Goal: Task Accomplishment & Management: Use online tool/utility

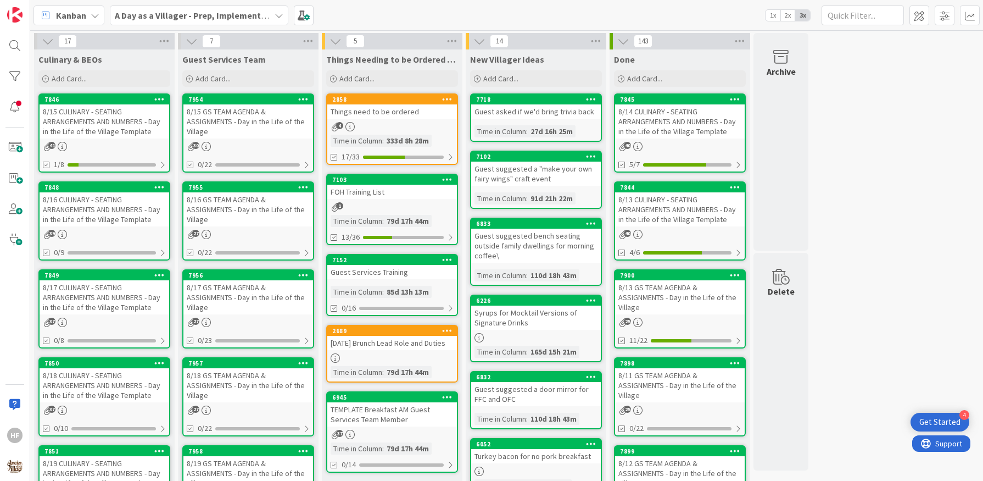
click at [108, 201] on div "8/16 CULINARY - SEATING ARRANGEMENTS AND NUMBERS - Day in the Life of the Villa…" at bounding box center [105, 209] width 130 height 34
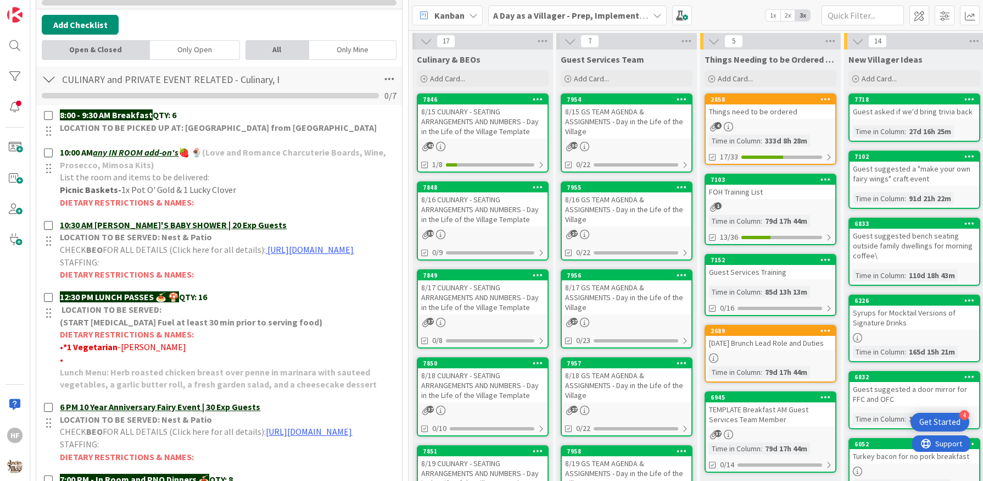
scroll to position [331, 0]
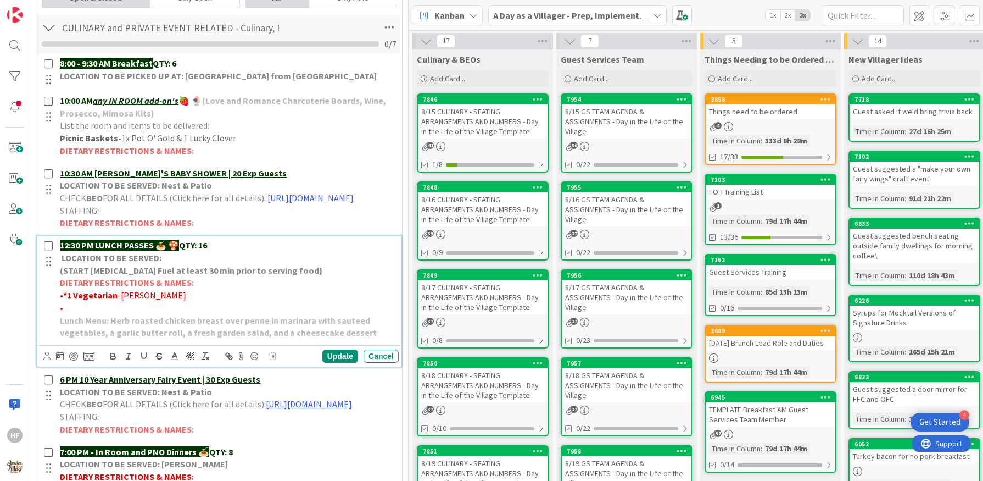
click at [221, 252] on p "12:30 PM LUNCH PASSES 🍝 🍄 QTY: 16" at bounding box center [227, 245] width 335 height 13
click at [320, 358] on div "Update Cancel" at bounding box center [220, 355] width 355 height 15
click at [325, 363] on div "Update" at bounding box center [340, 355] width 36 height 13
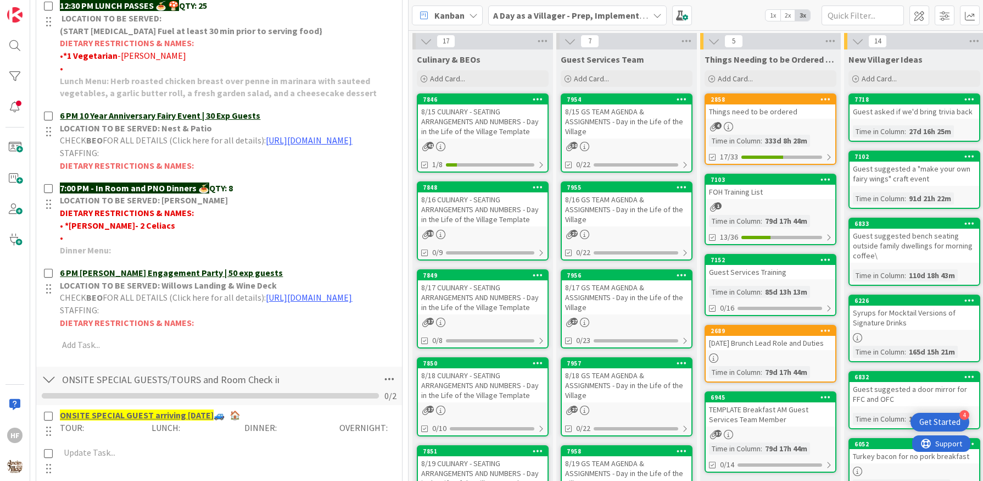
scroll to position [570, 0]
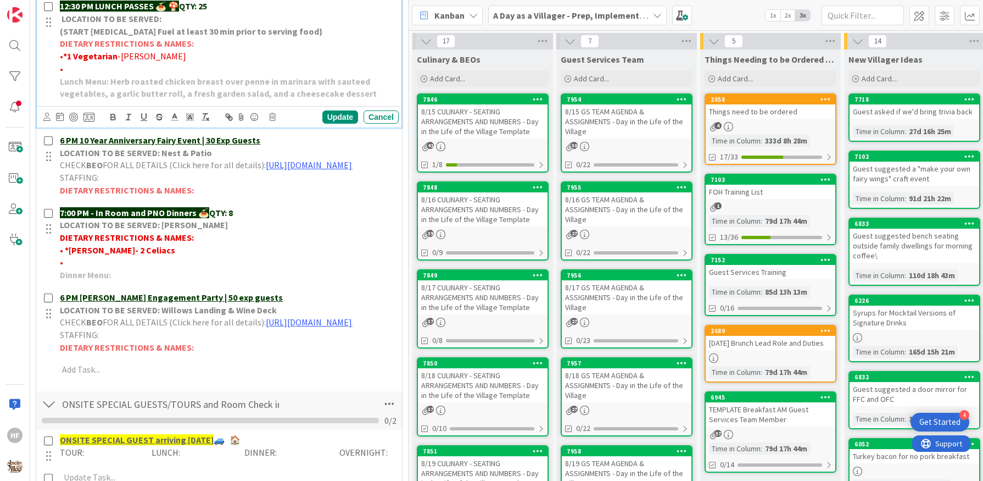
click at [94, 75] on p "•" at bounding box center [227, 69] width 335 height 13
click at [68, 74] on span "•. gluten free - [PERSON_NAME]" at bounding box center [120, 68] width 121 height 11
click at [108, 74] on span "•. 1 gluten free - [PERSON_NAME]" at bounding box center [123, 68] width 127 height 11
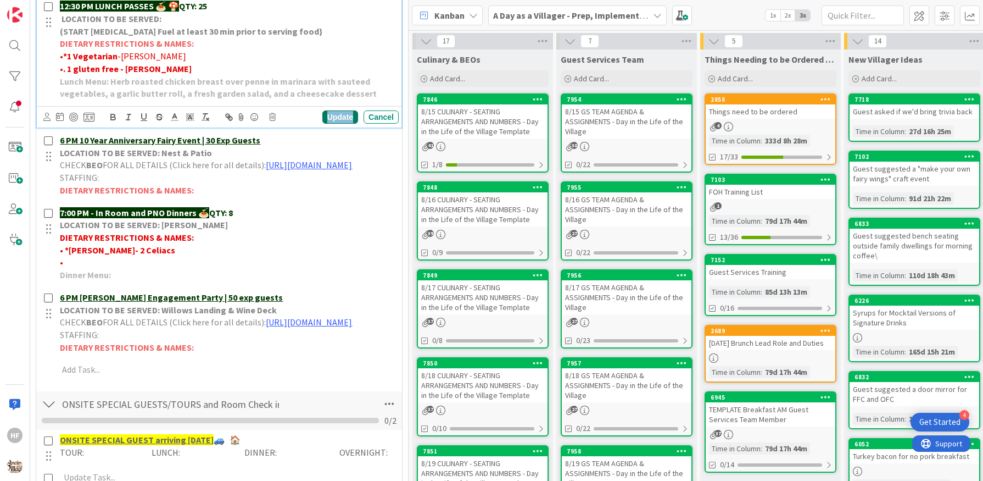
click at [336, 124] on div "Update" at bounding box center [340, 116] width 36 height 13
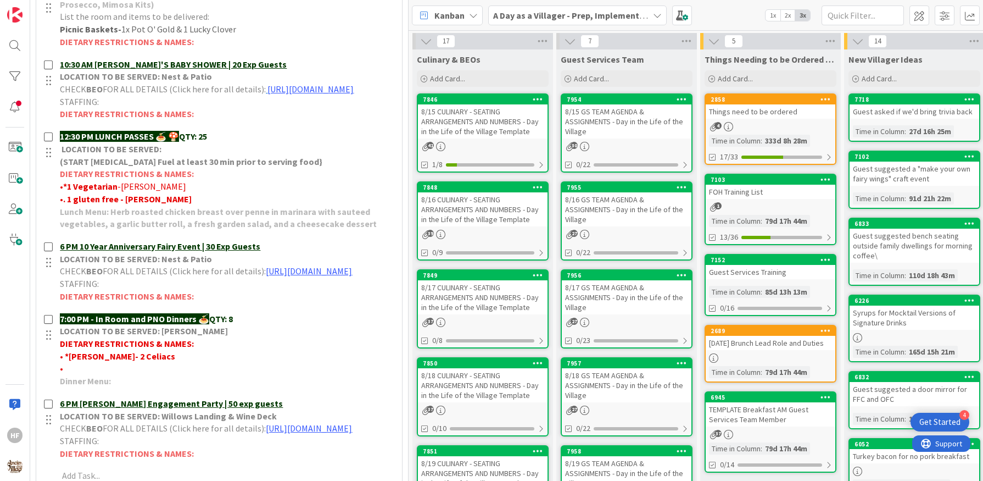
scroll to position [0, 0]
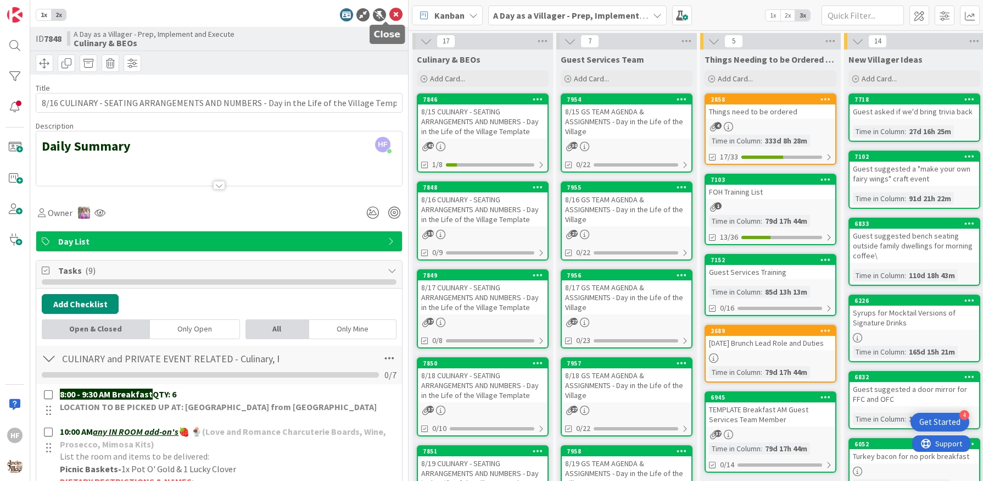
click at [389, 19] on icon at bounding box center [395, 14] width 13 height 13
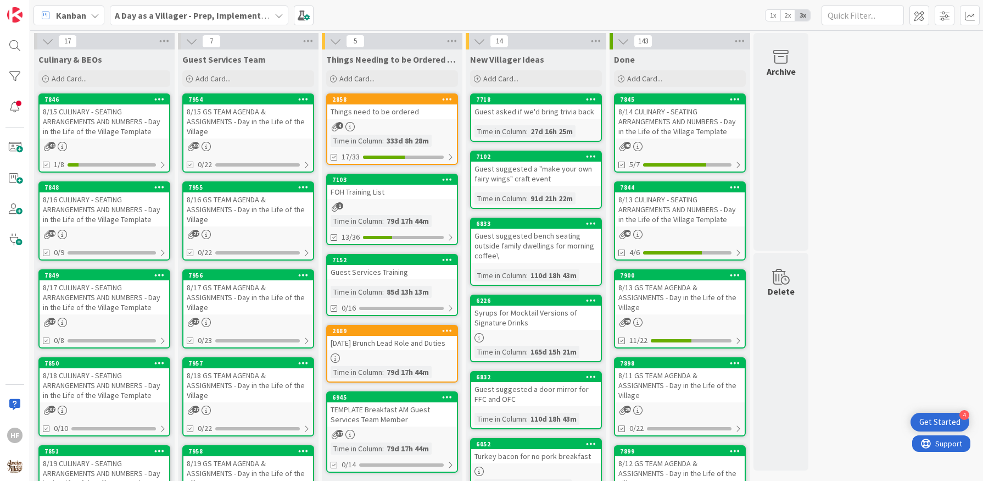
click at [109, 219] on div "8/16 CULINARY - SEATING ARRANGEMENTS AND NUMBERS - Day in the Life of the Villa…" at bounding box center [105, 209] width 130 height 34
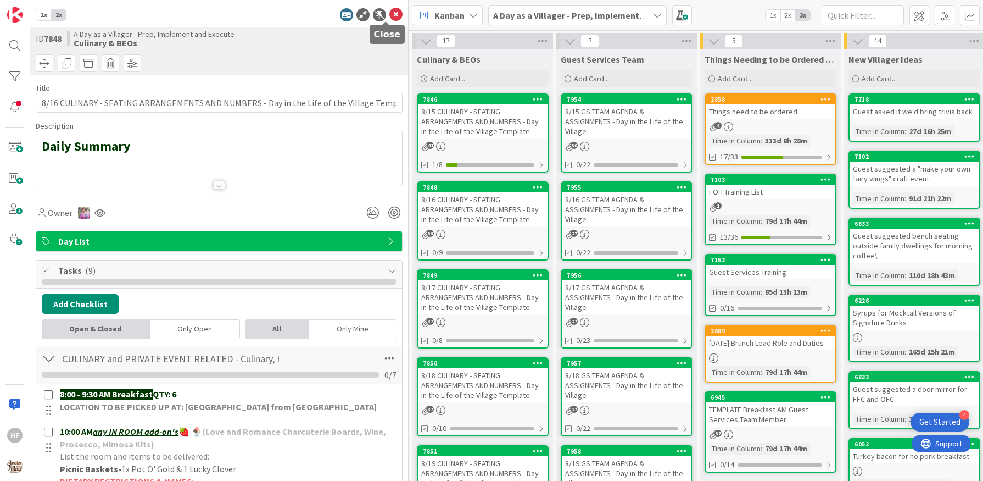
click at [389, 20] on icon at bounding box center [395, 14] width 13 height 13
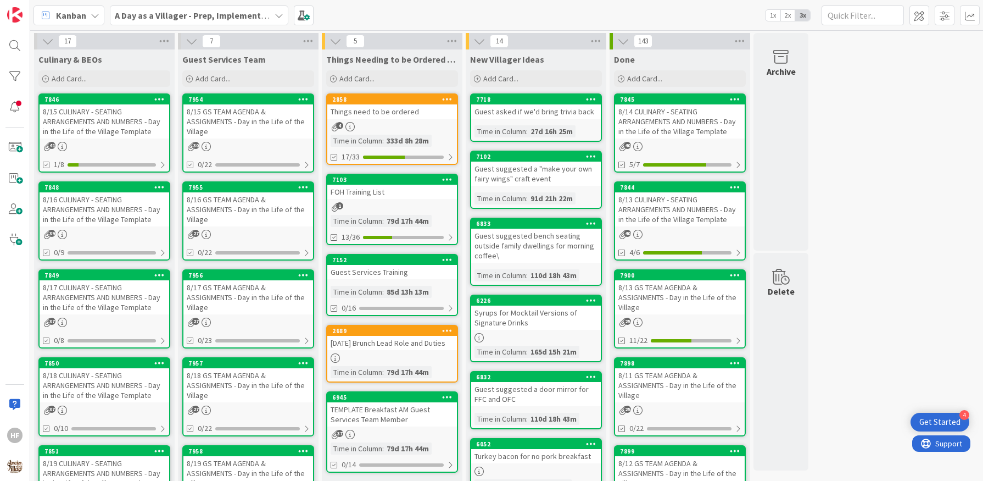
click at [121, 297] on div "8/17 CULINARY - SEATING ARRANGEMENTS AND NUMBERS - Day in the Life of the Villa…" at bounding box center [105, 297] width 130 height 34
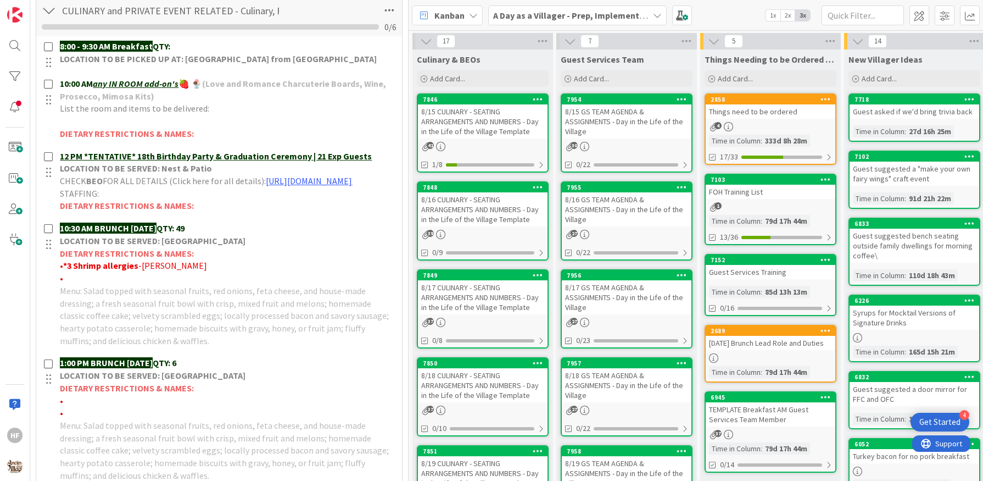
scroll to position [358, 0]
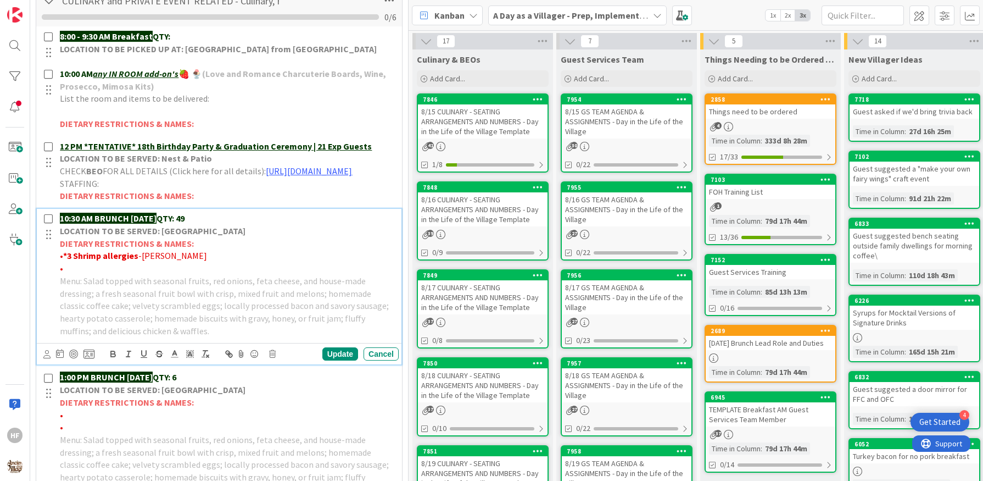
click at [219, 225] on p "10:30 AM BRUNCH [DATE] QTY: 49" at bounding box center [227, 218] width 335 height 13
drag, startPoint x: 209, startPoint y: 240, endPoint x: 197, endPoint y: 240, distance: 11.5
click at [197, 225] on p "10:30 AM BRUNCH [DATE] QTY: 49" at bounding box center [227, 218] width 335 height 13
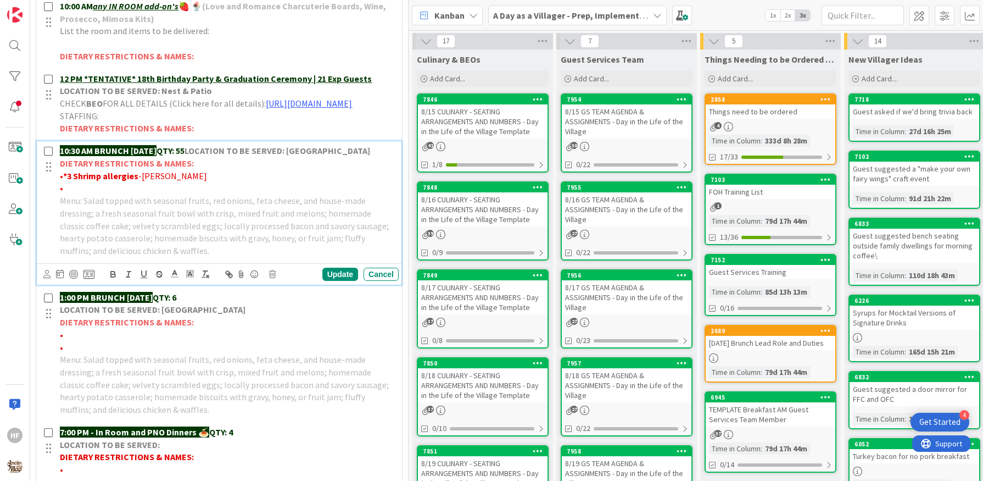
scroll to position [502, 0]
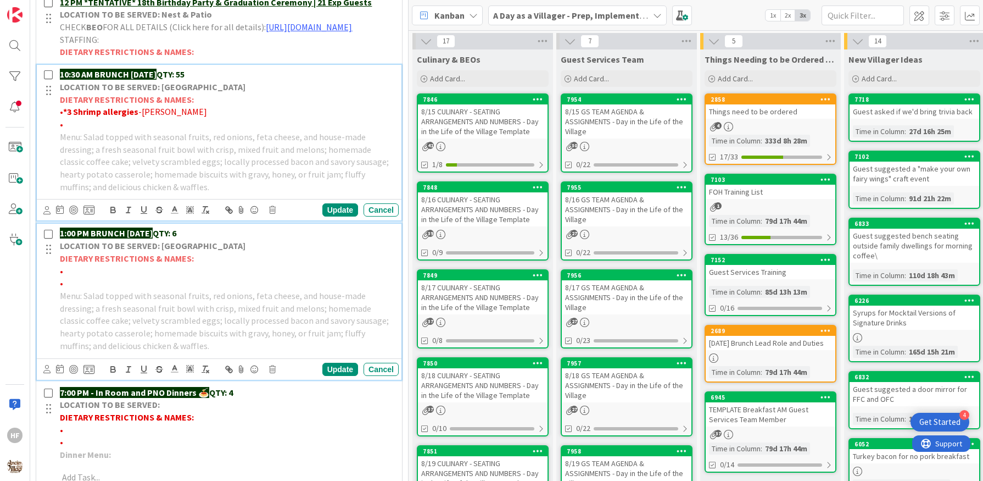
click at [204, 240] on p "1:00 PM BRUNCH [DATE] QTY: 6" at bounding box center [227, 233] width 335 height 13
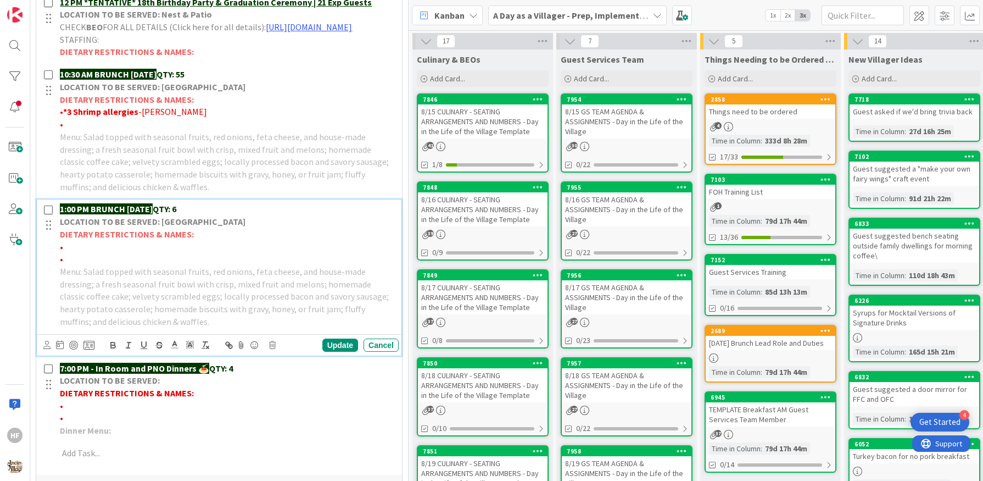
scroll to position [477, 0]
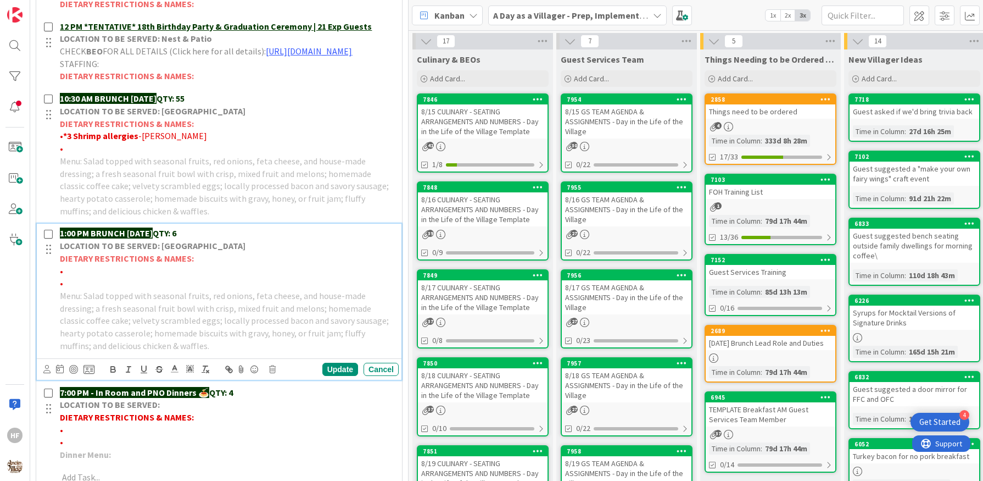
click at [197, 240] on p "1:00 PM BRUNCH [DATE] QTY: 6" at bounding box center [227, 233] width 335 height 13
click at [196, 240] on p "1:00 PM BRUNCH [DATE] QTY: 6" at bounding box center [227, 233] width 335 height 13
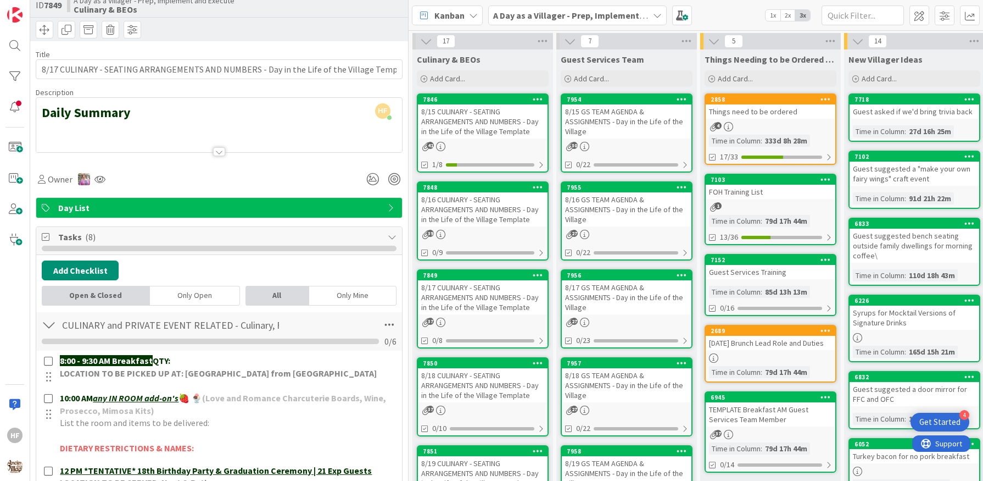
scroll to position [0, 0]
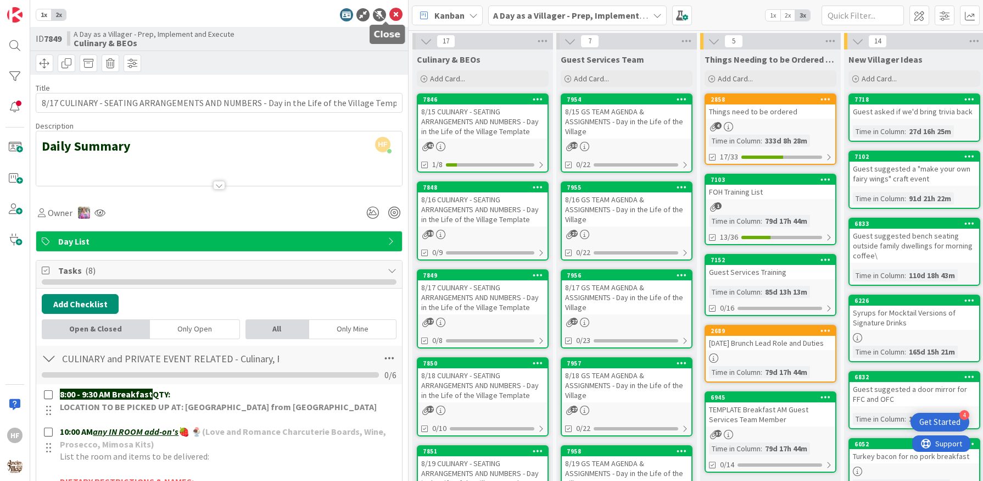
click at [389, 15] on icon at bounding box center [395, 14] width 13 height 13
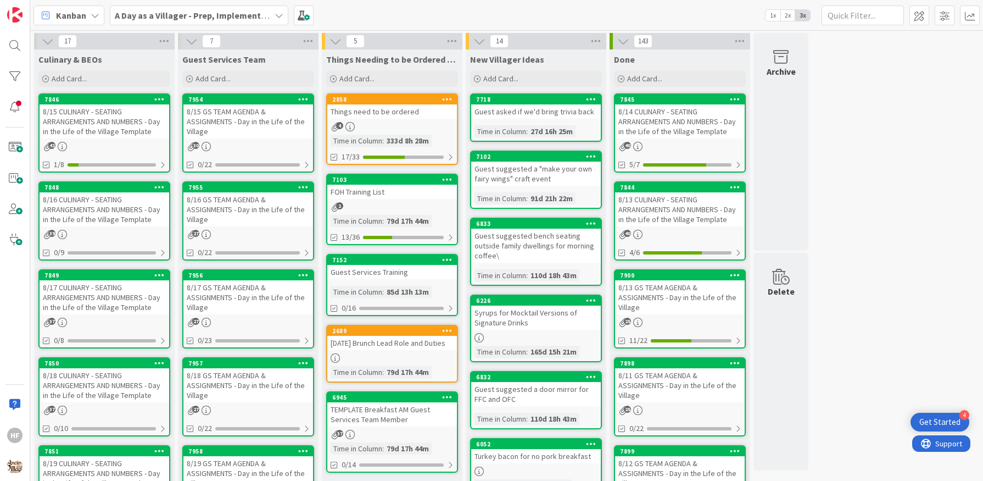
click at [80, 377] on div "8/18 CULINARY - SEATING ARRANGEMENTS AND NUMBERS - Day in the Life of the Villa…" at bounding box center [105, 385] width 130 height 34
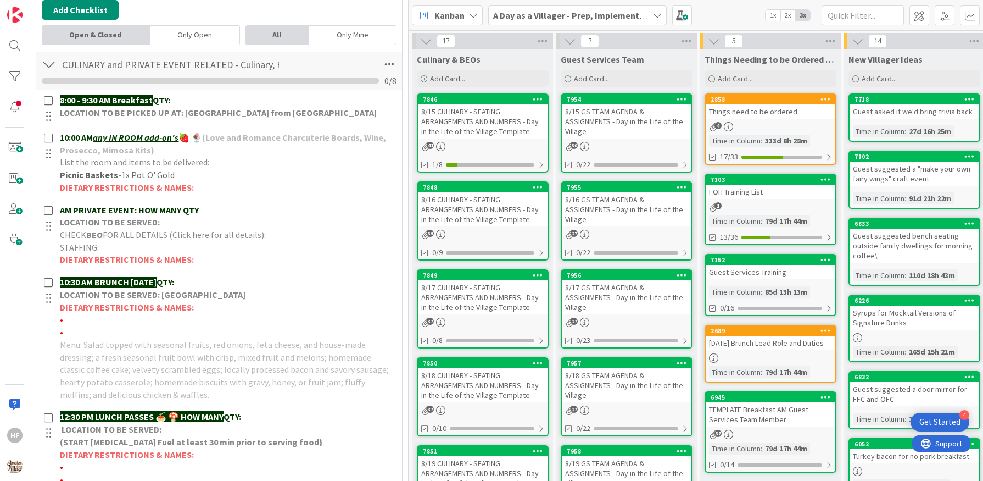
scroll to position [352, 0]
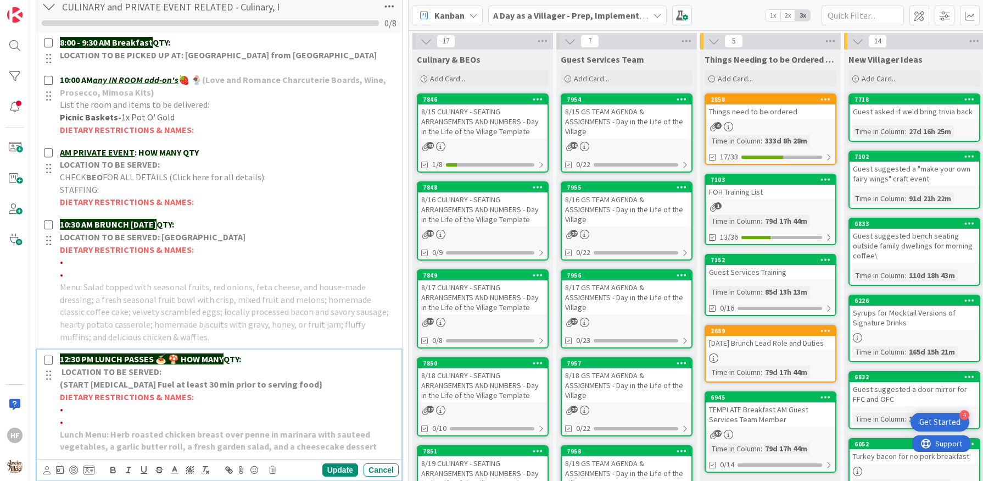
click at [255, 353] on p "12:30 PM LUNCH PASSES 🍝 🍄 HOW MANY QTY:" at bounding box center [227, 359] width 335 height 13
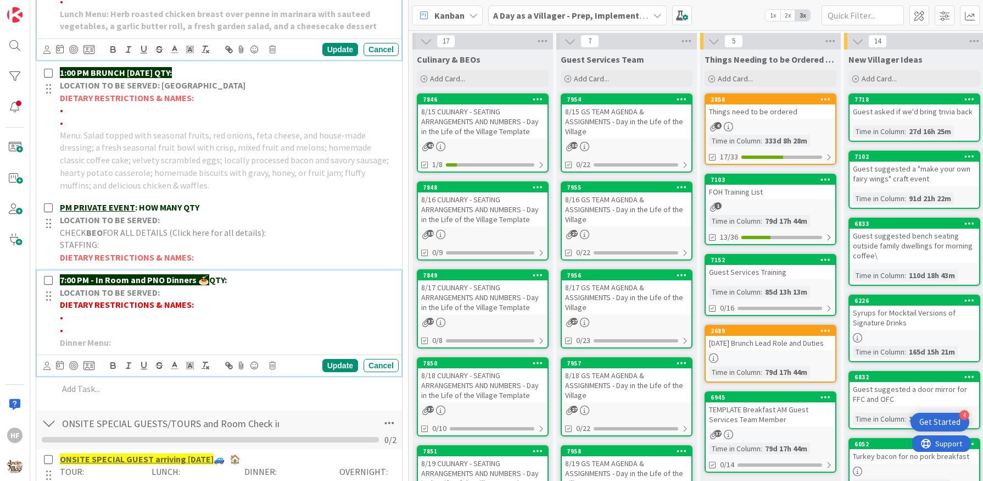
click at [244, 286] on p "LOCATION TO BE SERVED:" at bounding box center [227, 292] width 335 height 13
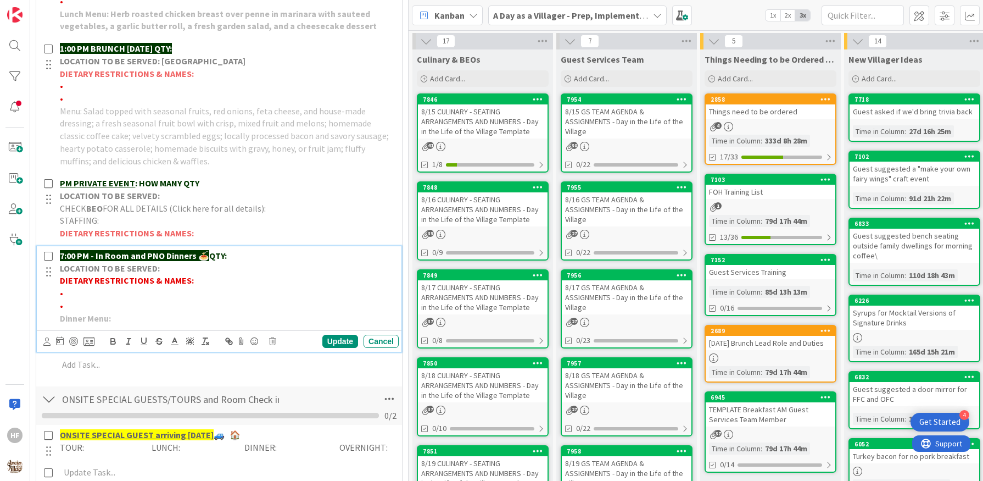
scroll to position [748, 0]
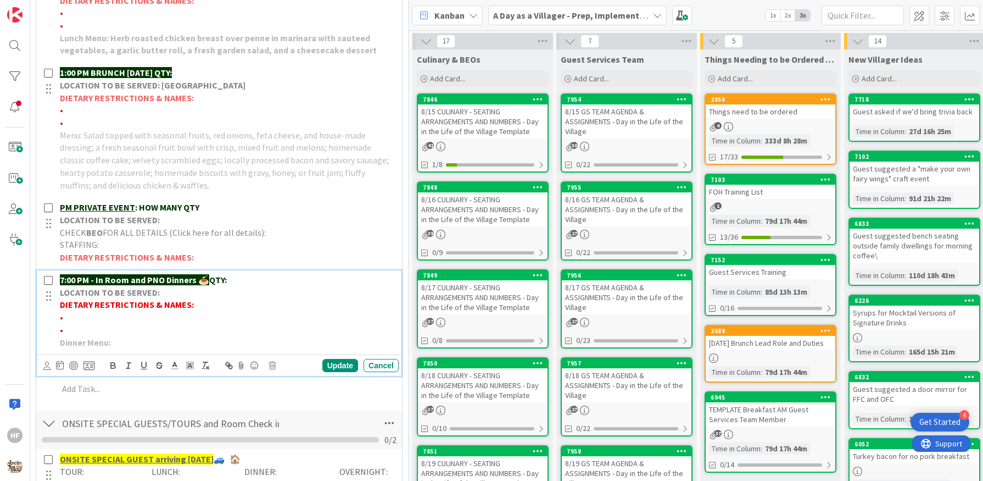
click at [244, 274] on p "7:00 PM - In Room and PNO Dinners 🍝 QTY:" at bounding box center [227, 280] width 335 height 13
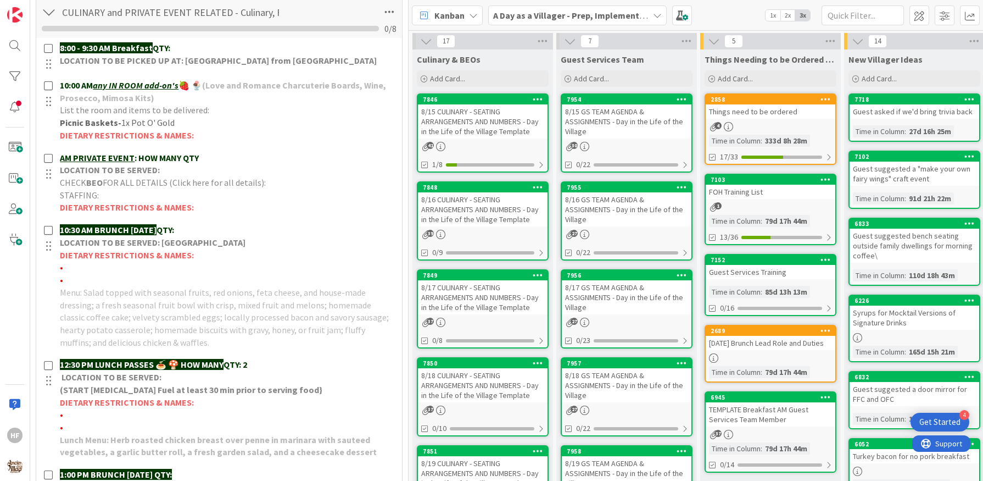
scroll to position [0, 0]
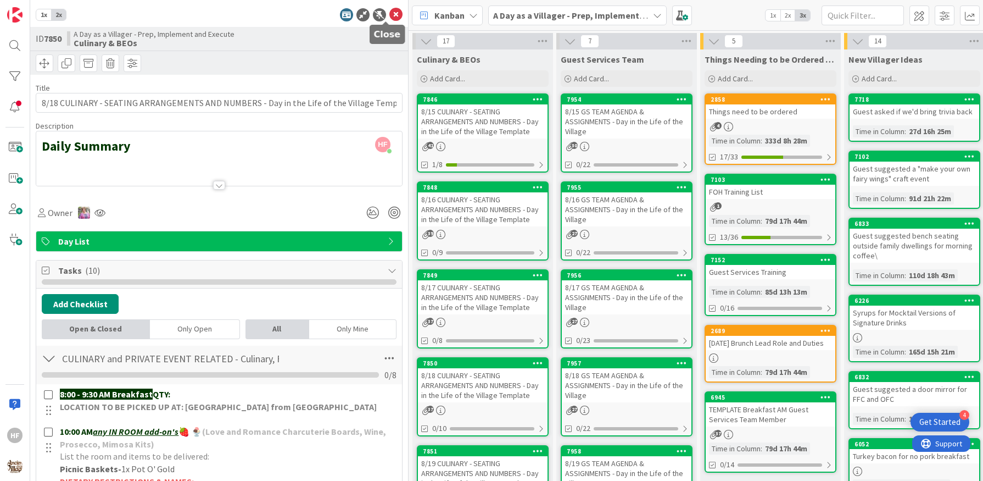
click at [389, 17] on icon at bounding box center [395, 14] width 13 height 13
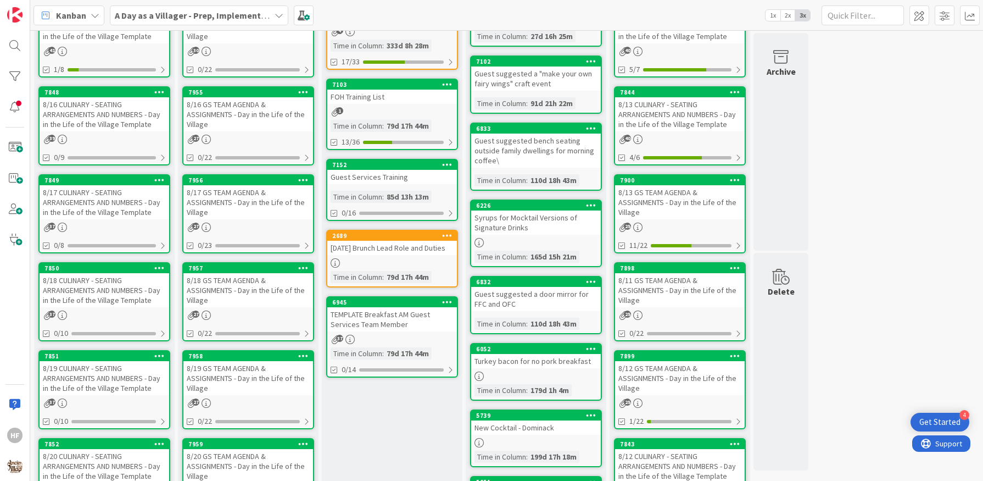
click at [125, 386] on div "8/19 CULINARY - SEATING ARRANGEMENTS AND NUMBERS - Day in the Life of the Villa…" at bounding box center [105, 378] width 130 height 34
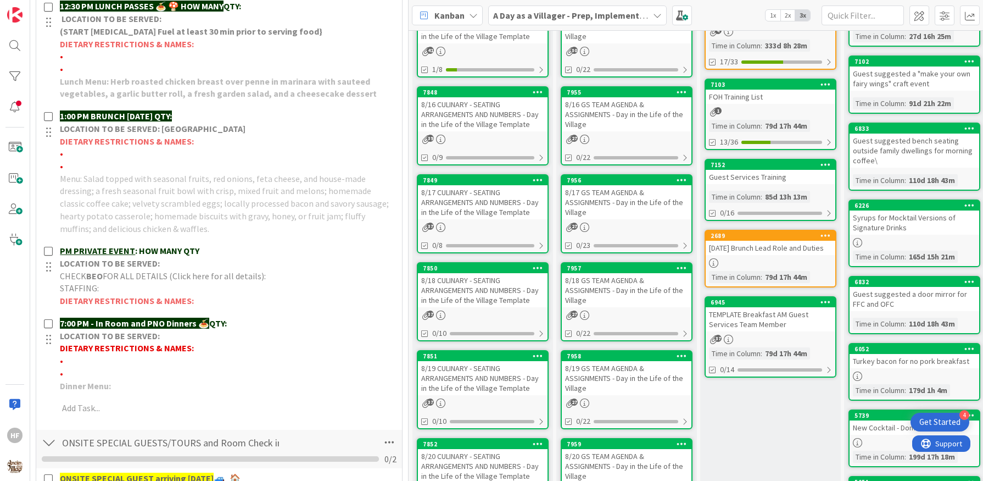
scroll to position [705, 0]
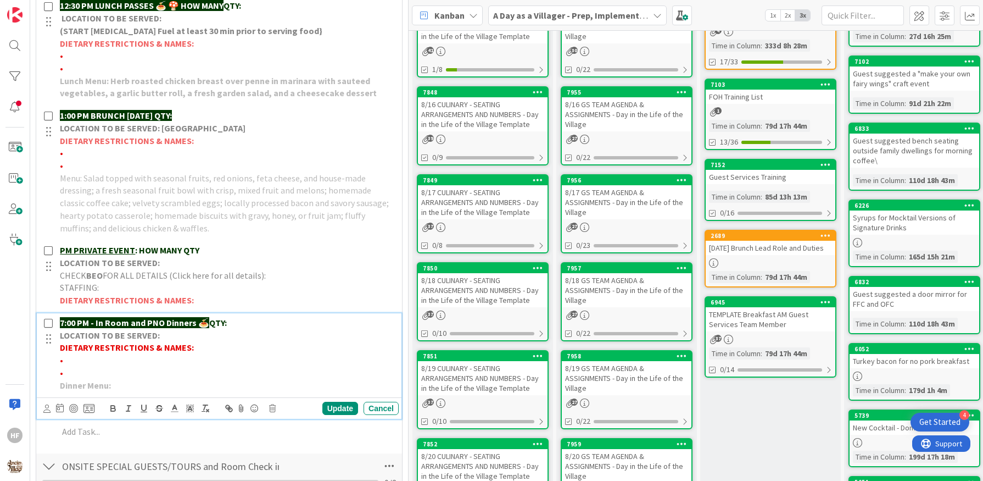
click at [239, 316] on p "7:00 PM - In Room and PNO Dinners 🍝 QTY:" at bounding box center [227, 322] width 335 height 13
click at [336, 404] on div "Update" at bounding box center [340, 408] width 36 height 13
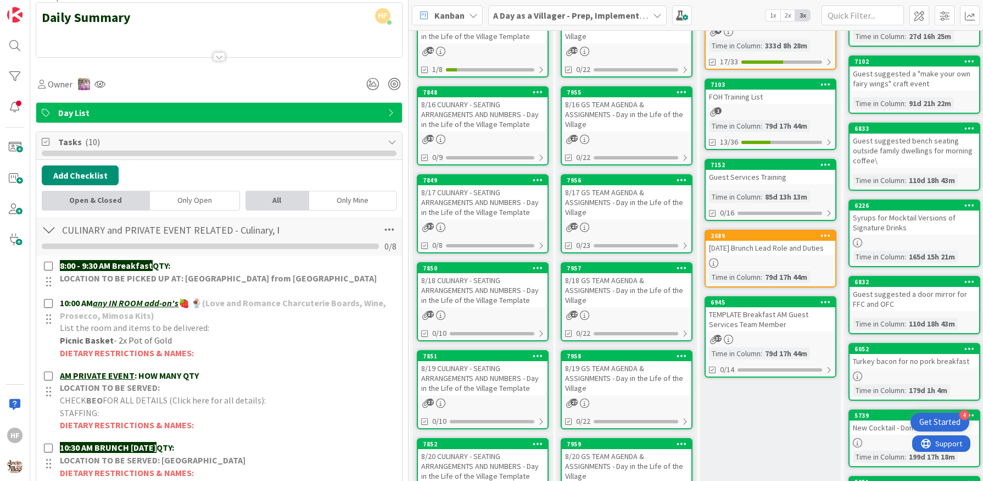
scroll to position [0, 0]
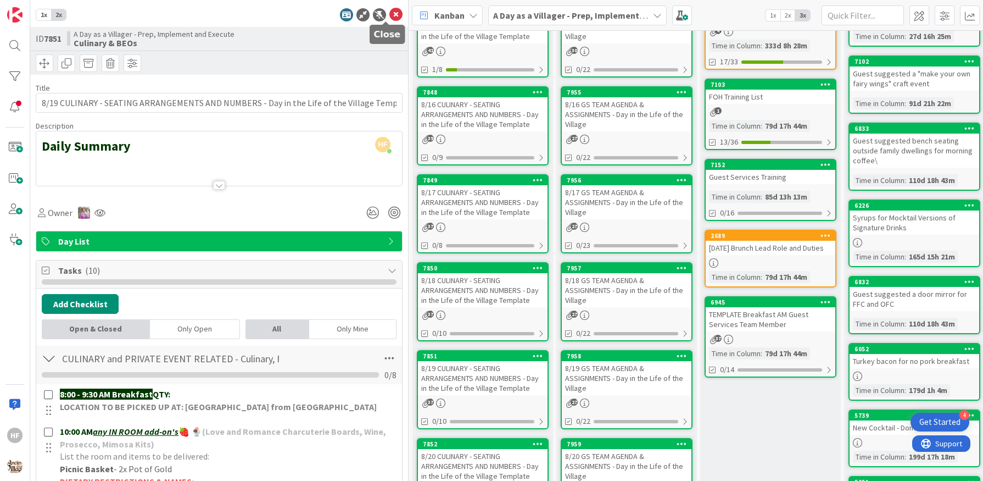
click at [389, 14] on icon at bounding box center [395, 14] width 13 height 13
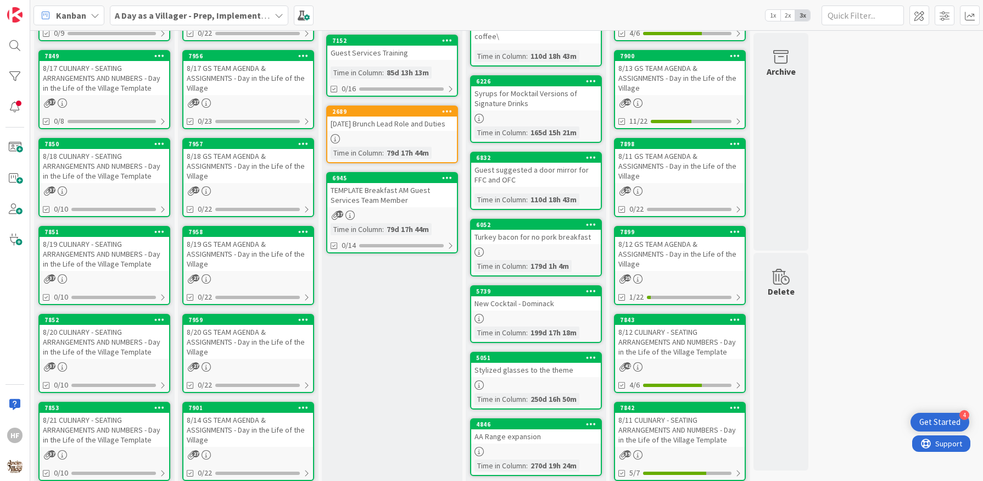
click at [119, 355] on div "8/20 CULINARY - SEATING ARRANGEMENTS AND NUMBERS - Day in the Life of the Villa…" at bounding box center [105, 342] width 130 height 34
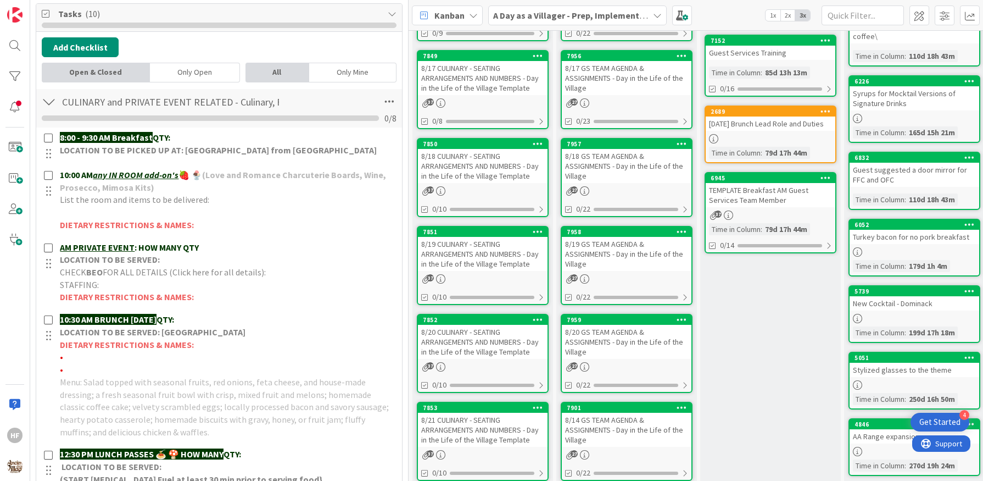
scroll to position [441, 0]
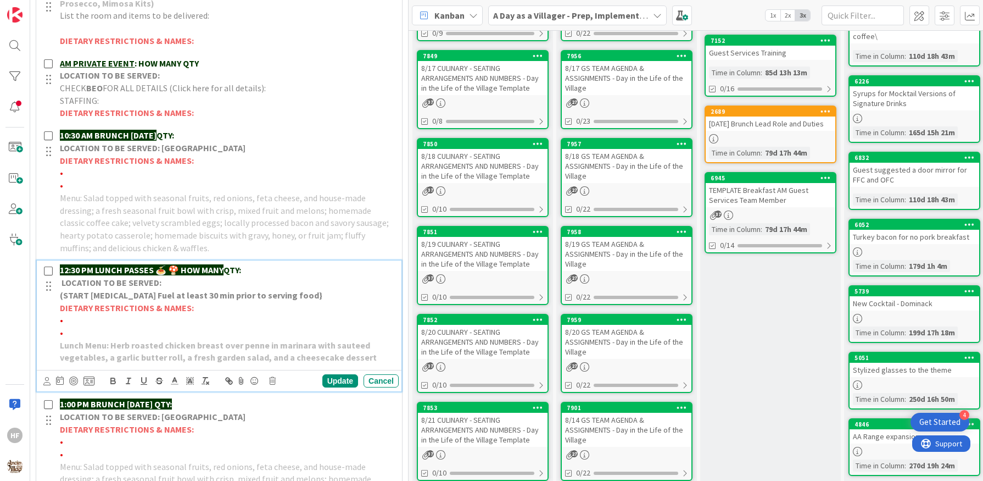
click at [250, 264] on p "12:30 PM LUNCH PASSES 🍝 🍄 HOW MANY QTY:" at bounding box center [227, 270] width 335 height 13
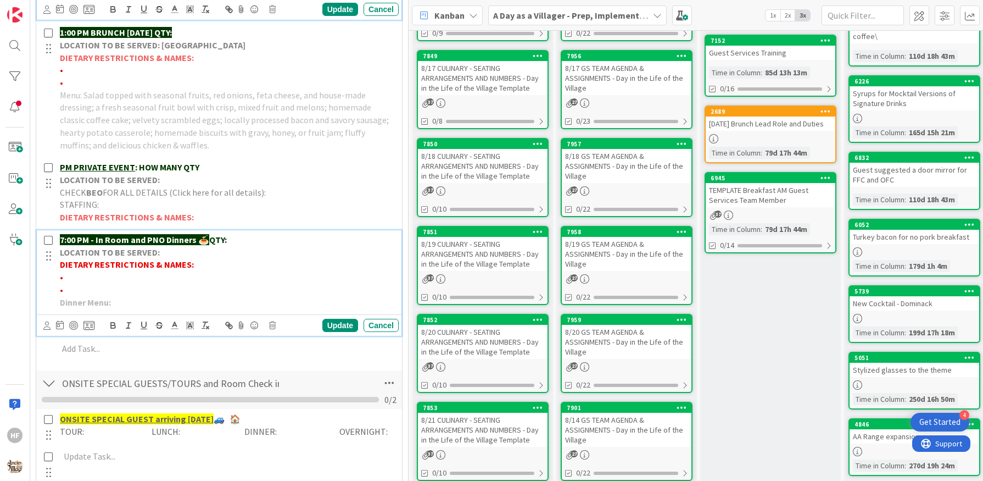
click at [266, 233] on p "7:00 PM - In Room and PNO Dinners 🍝 QTY:" at bounding box center [227, 239] width 335 height 13
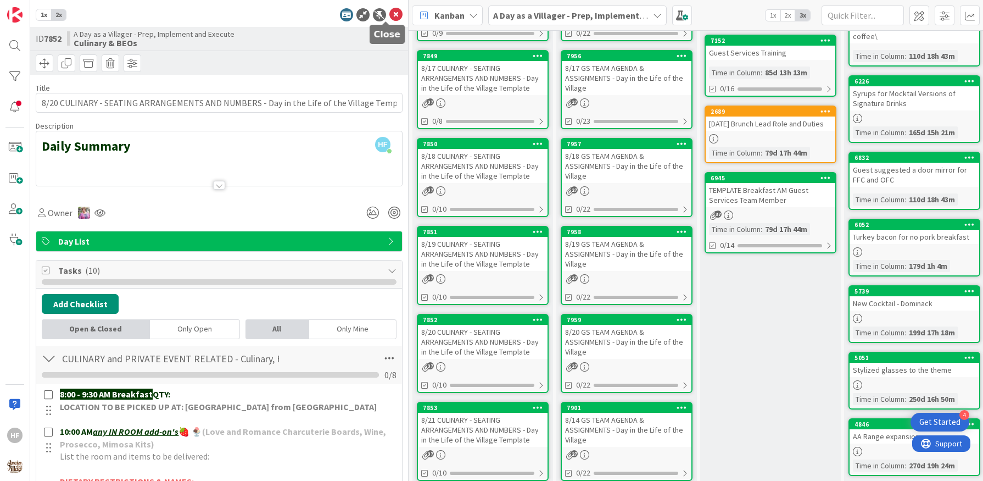
click at [389, 20] on icon at bounding box center [395, 14] width 13 height 13
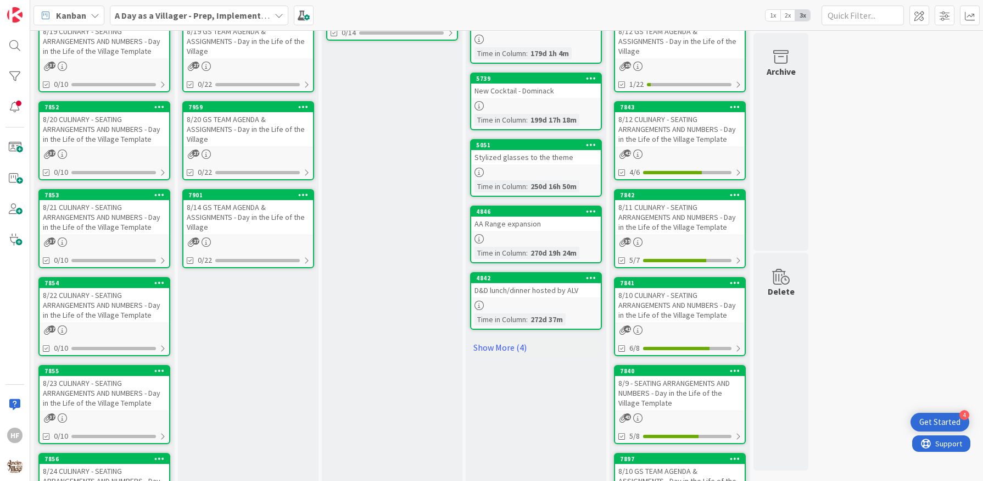
click at [105, 229] on div "8/21 CULINARY - SEATING ARRANGEMENTS AND NUMBERS - Day in the Life of the Villa…" at bounding box center [105, 217] width 130 height 34
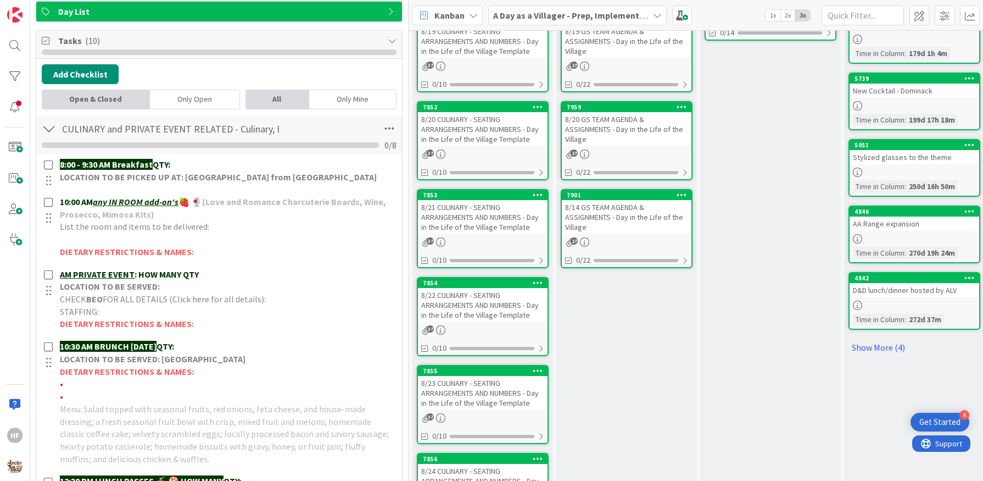
scroll to position [457, 0]
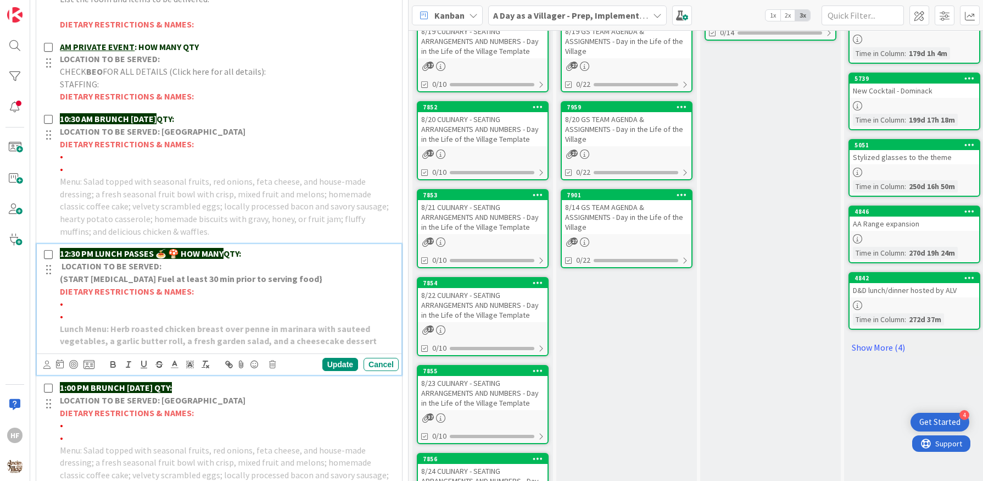
click at [255, 247] on p "12:30 PM LUNCH PASSES 🍝 🍄 HOW MANY QTY:" at bounding box center [227, 253] width 335 height 13
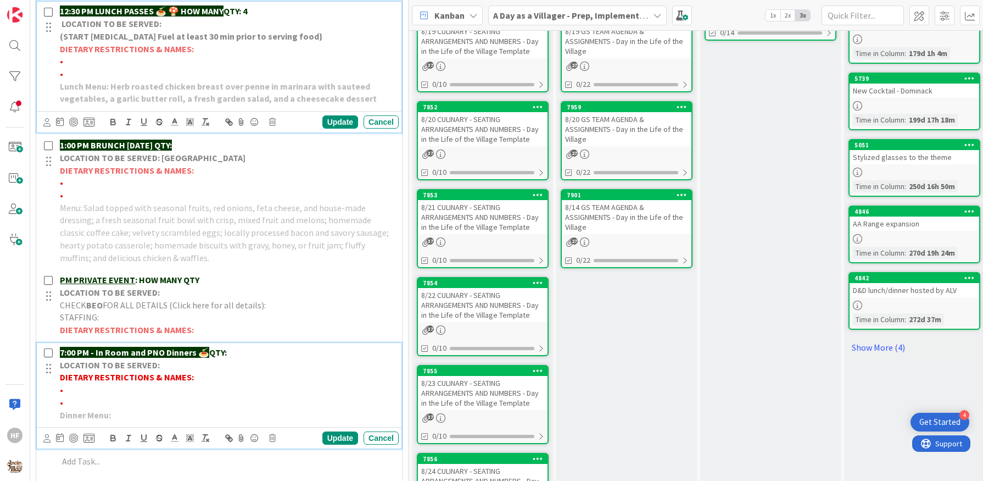
click at [272, 347] on p "7:00 PM - In Room and PNO Dinners 🍝 QTY:" at bounding box center [227, 352] width 335 height 13
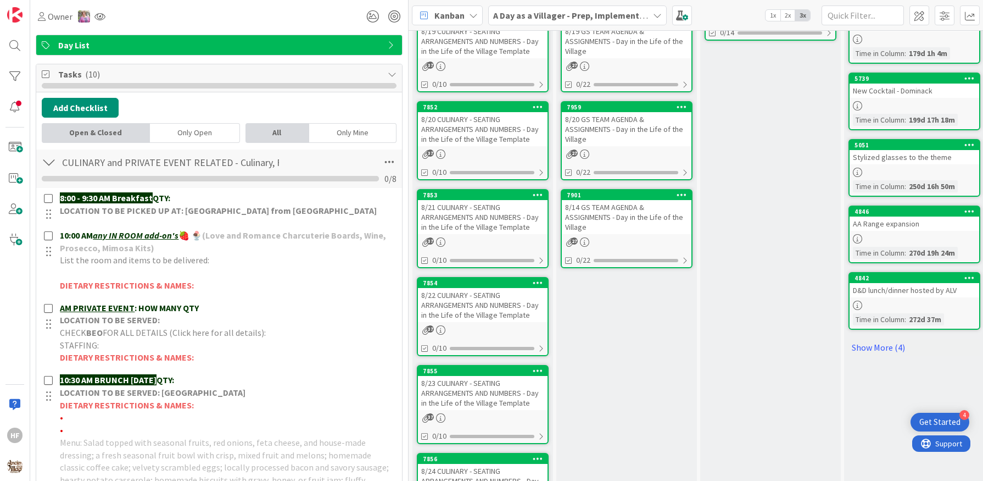
scroll to position [0, 0]
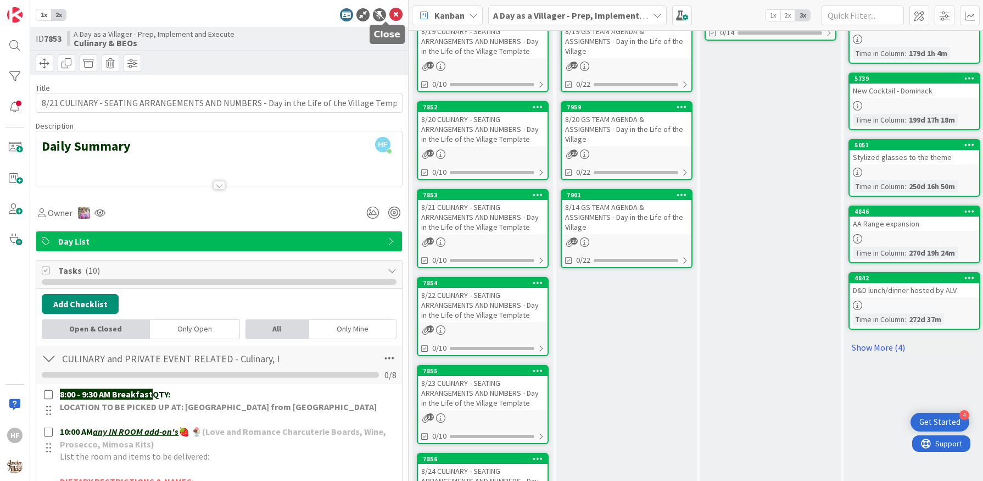
click at [389, 18] on icon at bounding box center [395, 14] width 13 height 13
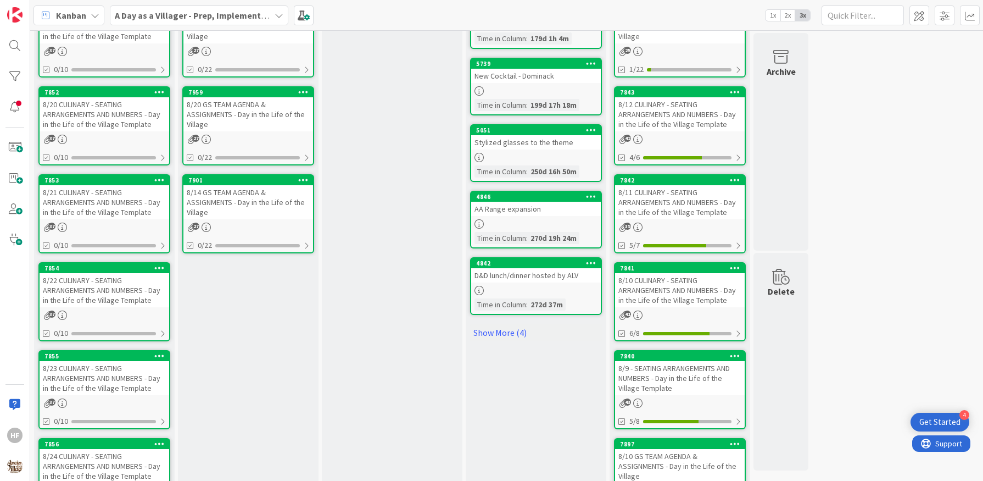
scroll to position [447, 0]
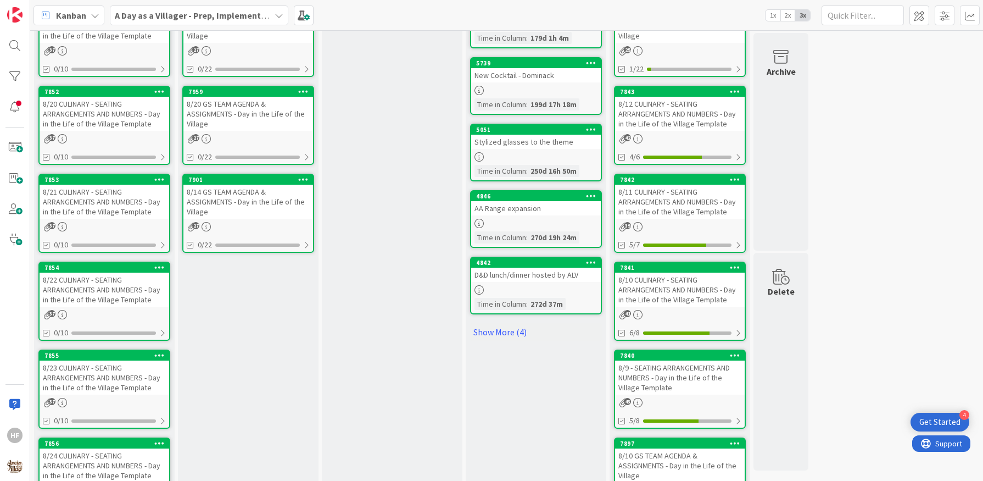
click at [124, 283] on div "8/22 CULINARY - SEATING ARRANGEMENTS AND NUMBERS - Day in the Life of the Villa…" at bounding box center [105, 289] width 130 height 34
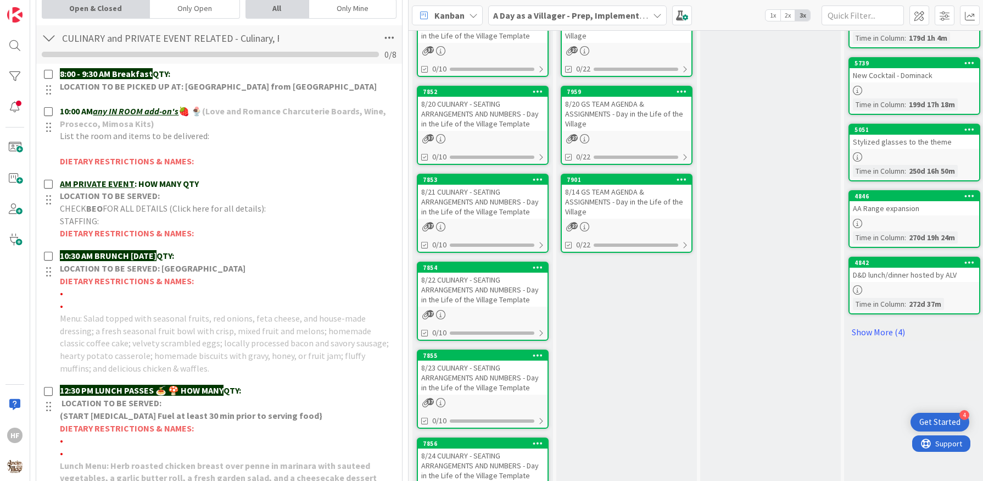
scroll to position [406, 0]
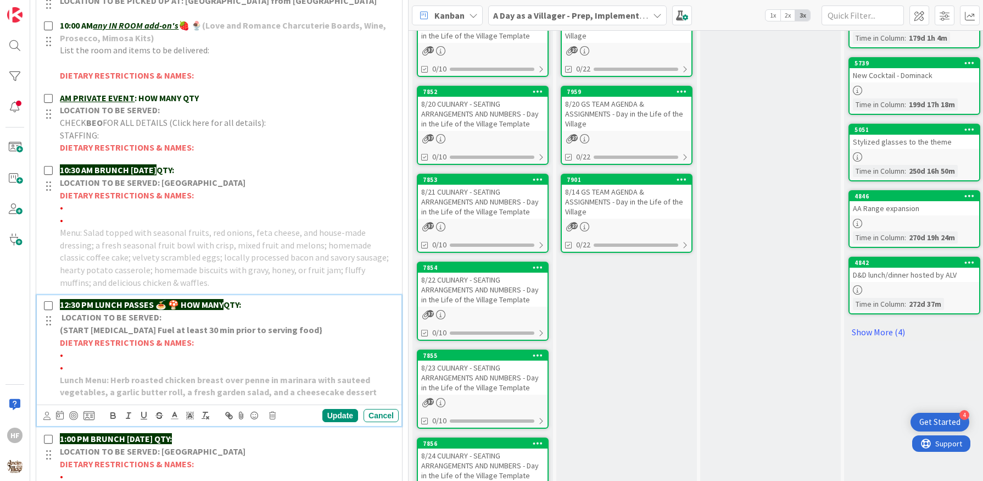
click at [261, 298] on p "12:30 PM LUNCH PASSES 🍝 🍄 HOW MANY QTY:" at bounding box center [227, 304] width 335 height 13
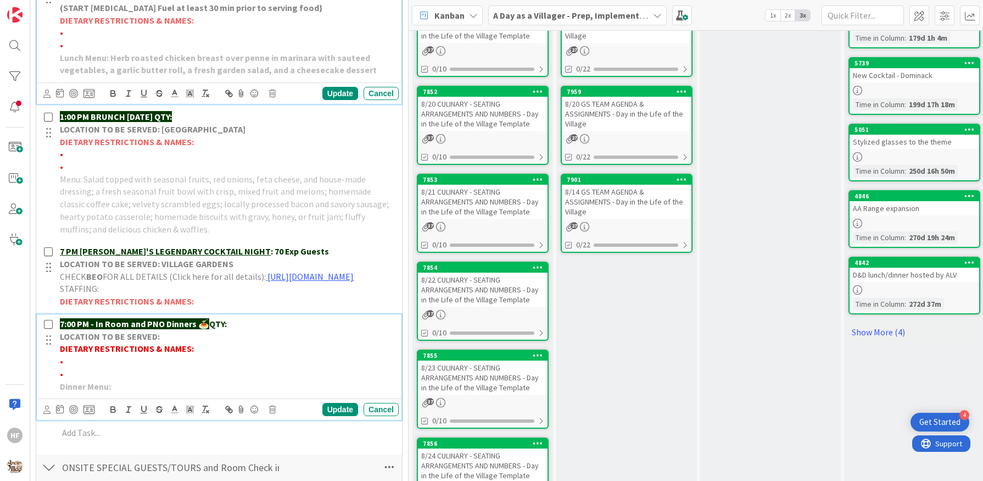
click at [264, 330] on p "7:00 PM - In Room and PNO Dinners 🍝 QTY:" at bounding box center [227, 324] width 335 height 13
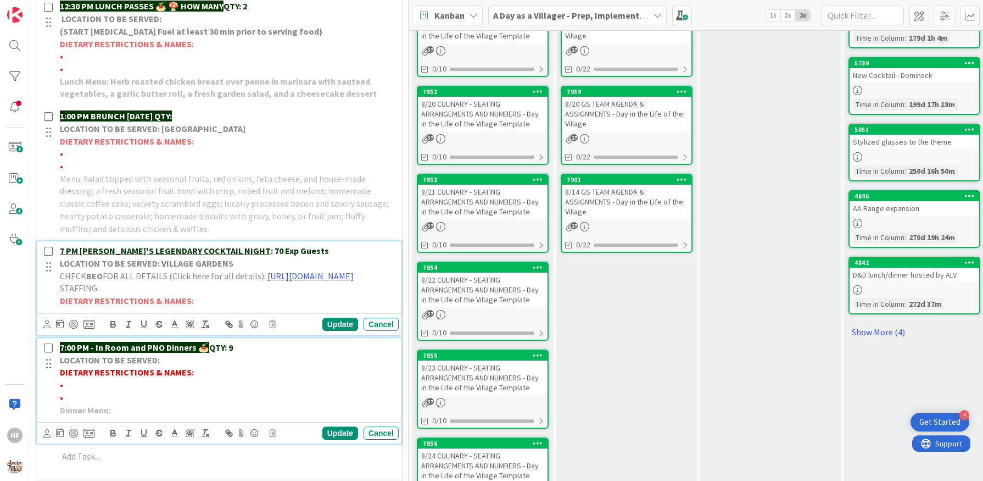
scroll to position [728, 0]
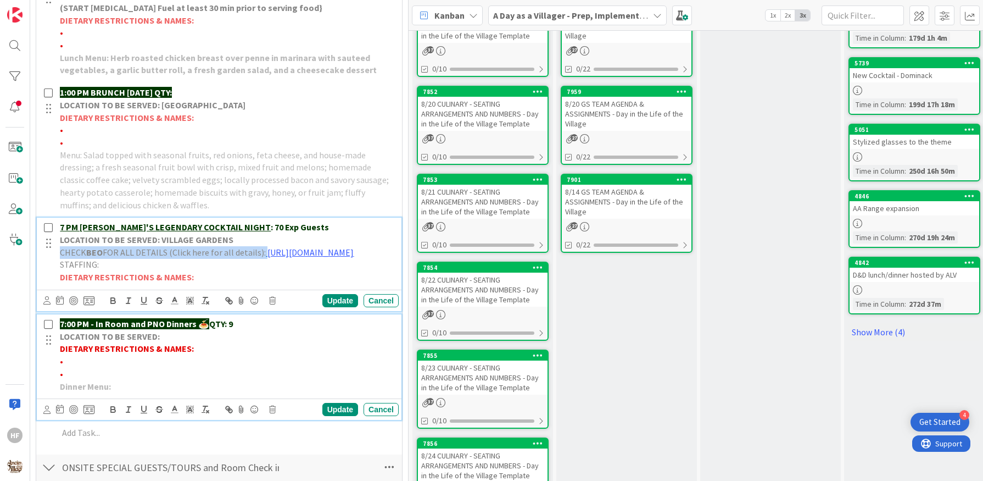
drag, startPoint x: 290, startPoint y: 248, endPoint x: 231, endPoint y: 243, distance: 59.0
click at [231, 243] on div "7 PM [PERSON_NAME]'S LEGENDARY COCKTAIL NIGHT : 70 Exp Guests LOCATION TO BE SE…" at bounding box center [226, 252] width 343 height 69
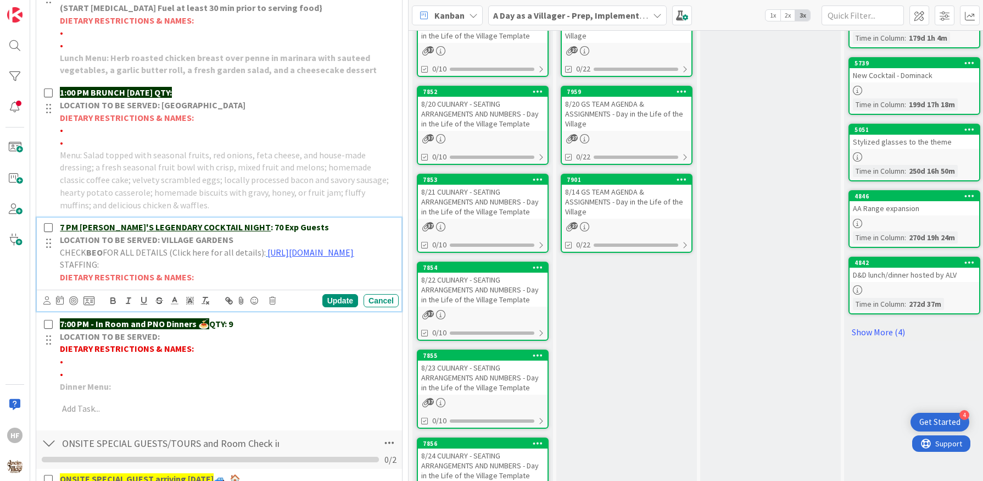
click at [287, 218] on div "7 PM [PERSON_NAME]'S LEGENDARY COCKTAIL NIGHT : 70 Exp Guests LOCATION TO BE SE…" at bounding box center [226, 252] width 343 height 69
drag, startPoint x: 289, startPoint y: 220, endPoint x: 228, endPoint y: 226, distance: 61.8
click at [228, 226] on p "7 PM [PERSON_NAME]'S LEGENDARY COCKTAIL NIGHT : 70 Exp Guests" at bounding box center [227, 227] width 335 height 13
click at [331, 307] on div "Update" at bounding box center [340, 300] width 36 height 13
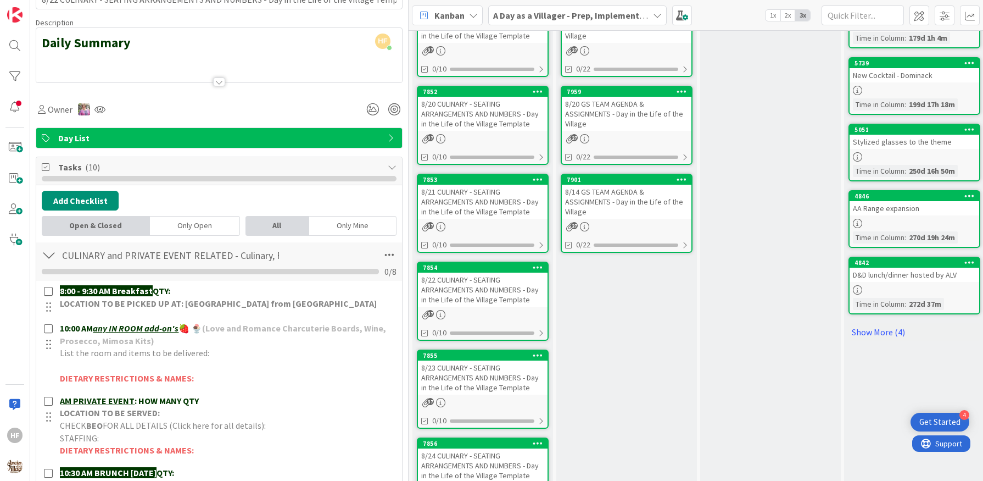
scroll to position [0, 0]
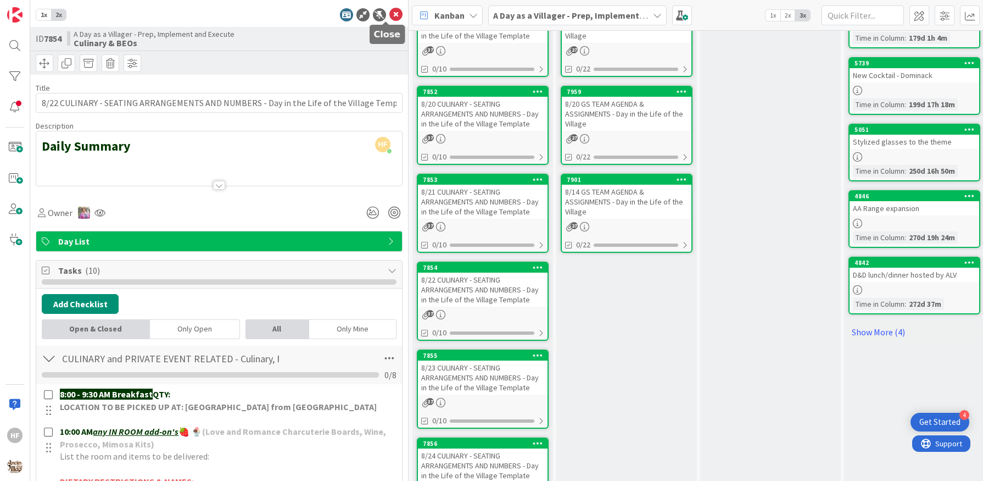
click at [389, 14] on icon at bounding box center [395, 14] width 13 height 13
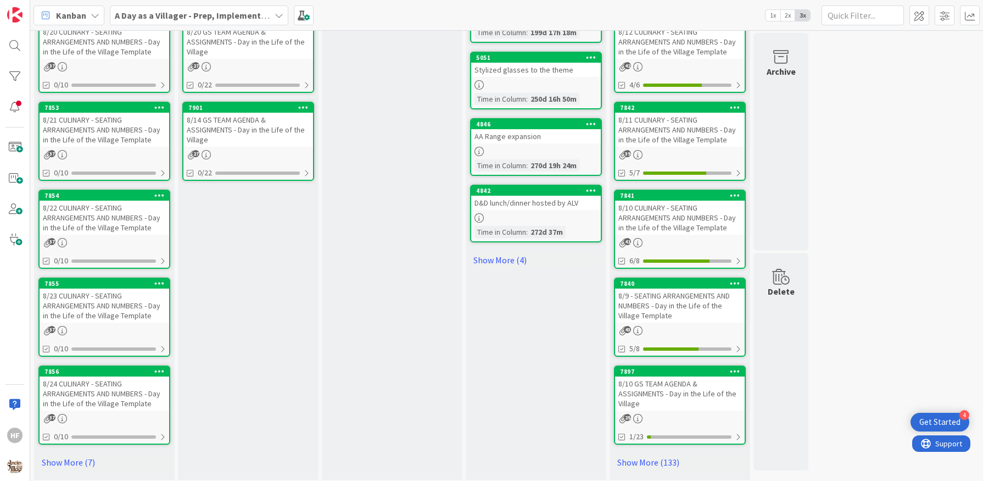
scroll to position [521, 0]
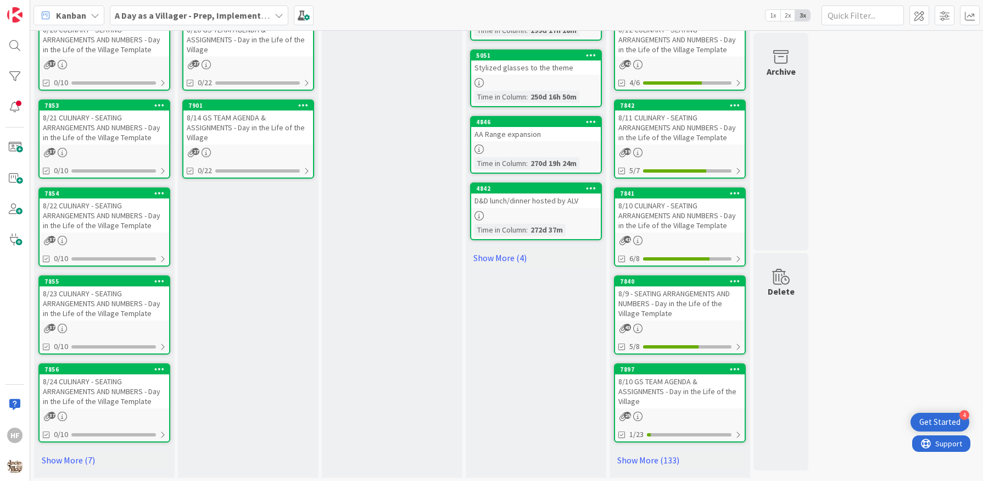
click at [87, 305] on div "8/23 CULINARY - SEATING ARRANGEMENTS AND NUMBERS - Day in the Life of the Villa…" at bounding box center [105, 303] width 130 height 34
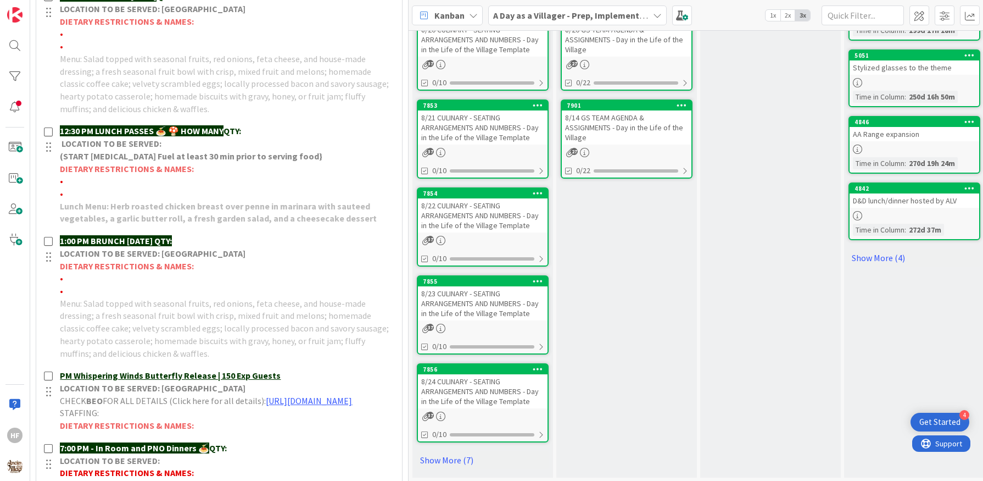
scroll to position [480, 0]
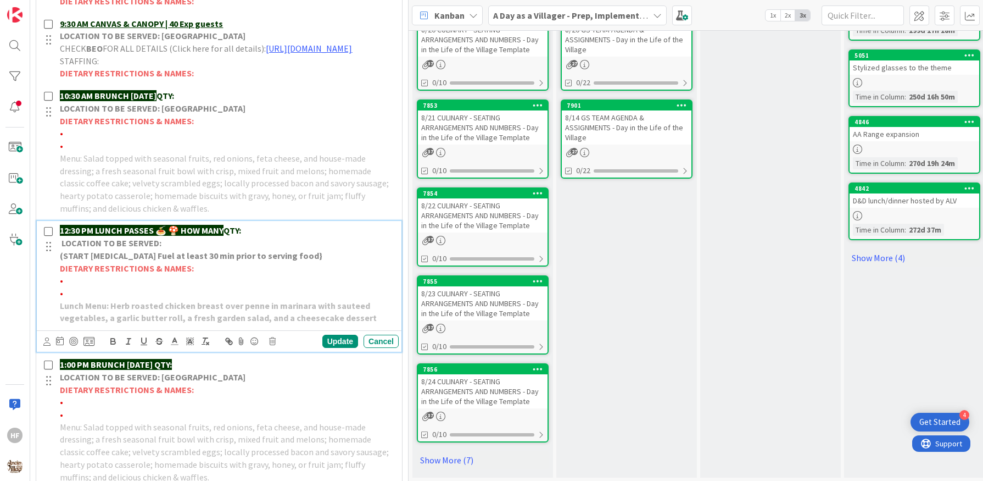
click at [276, 237] on p "12:30 PM LUNCH PASSES 🍝 🍄 HOW MANY QTY:" at bounding box center [227, 230] width 335 height 13
click at [322, 348] on div "Update" at bounding box center [340, 341] width 36 height 13
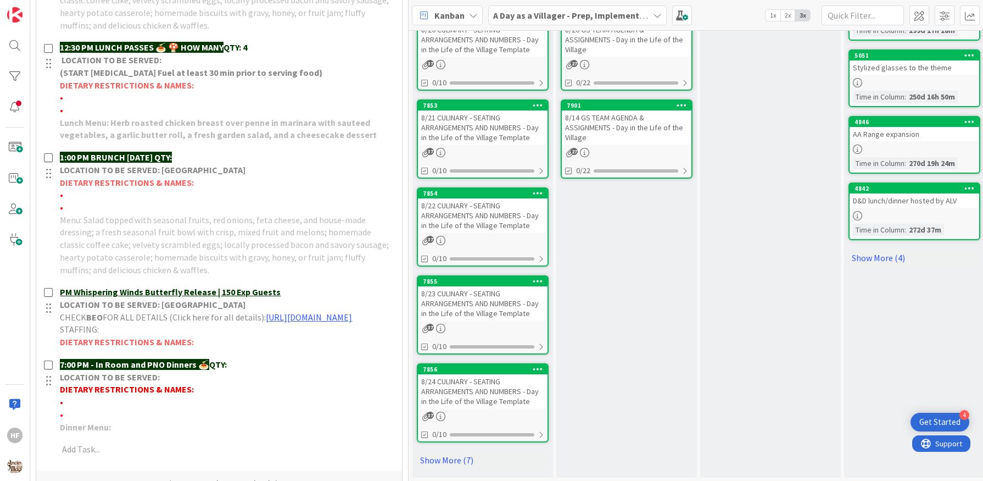
scroll to position [738, 0]
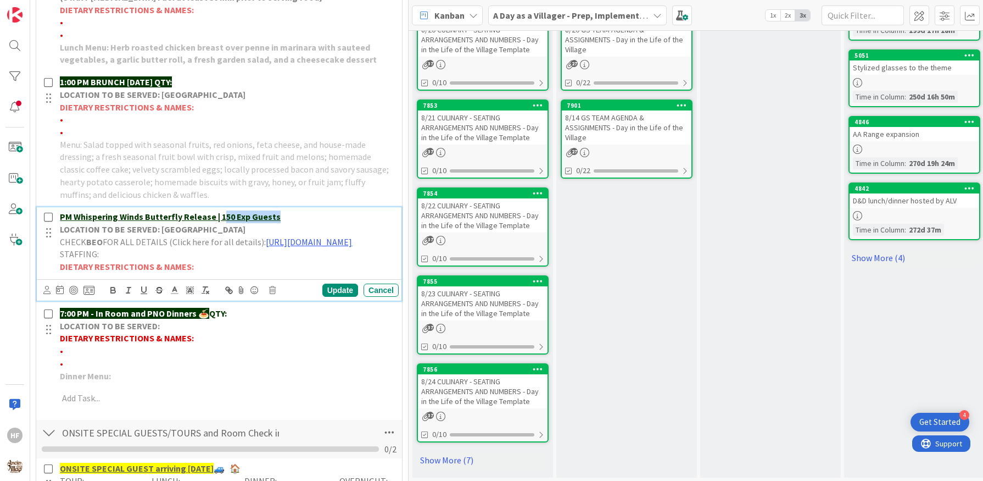
drag, startPoint x: 310, startPoint y: 235, endPoint x: 220, endPoint y: 237, distance: 90.1
click at [220, 223] on p "PM Whispering Winds Butterfly Release | 150 Exp Guests" at bounding box center [227, 216] width 335 height 13
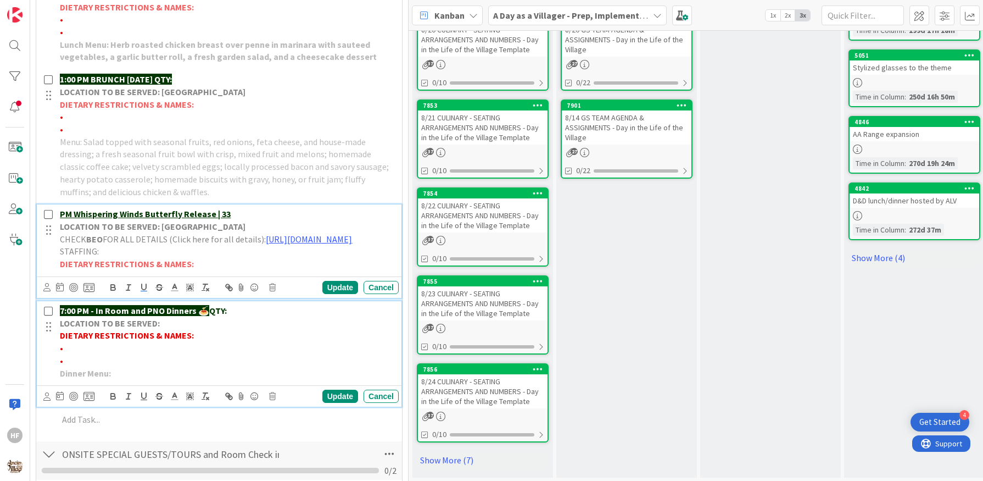
click at [241, 317] on p "7:00 PM - In Room and PNO Dinners 🍝 QTY:" at bounding box center [227, 310] width 335 height 13
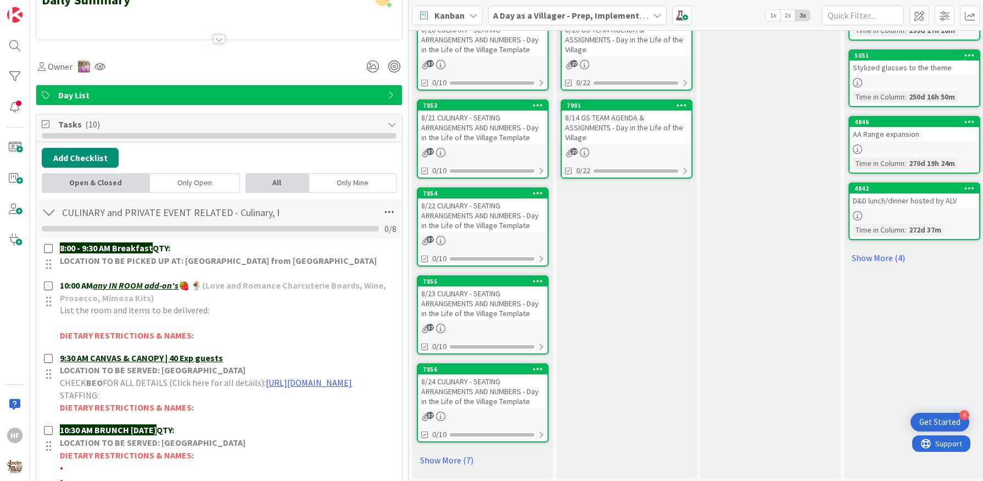
scroll to position [0, 0]
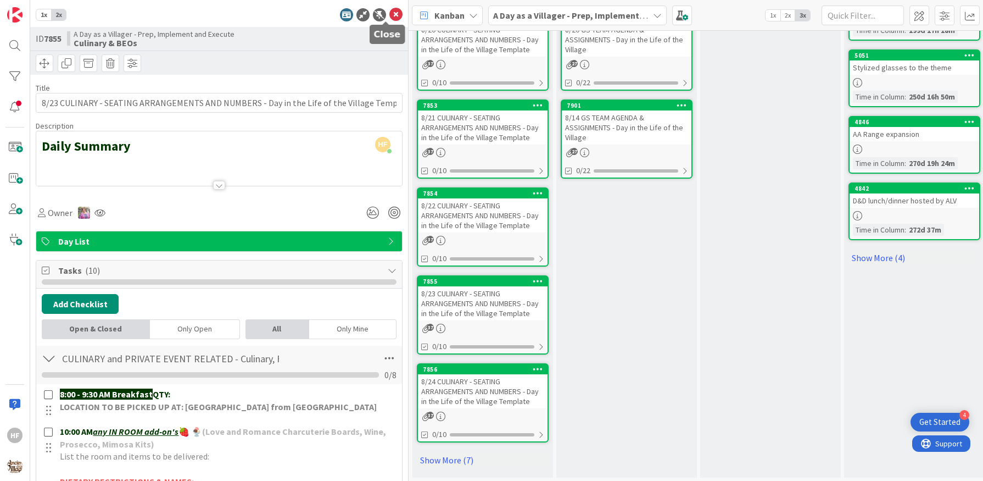
click at [389, 18] on icon at bounding box center [395, 14] width 13 height 13
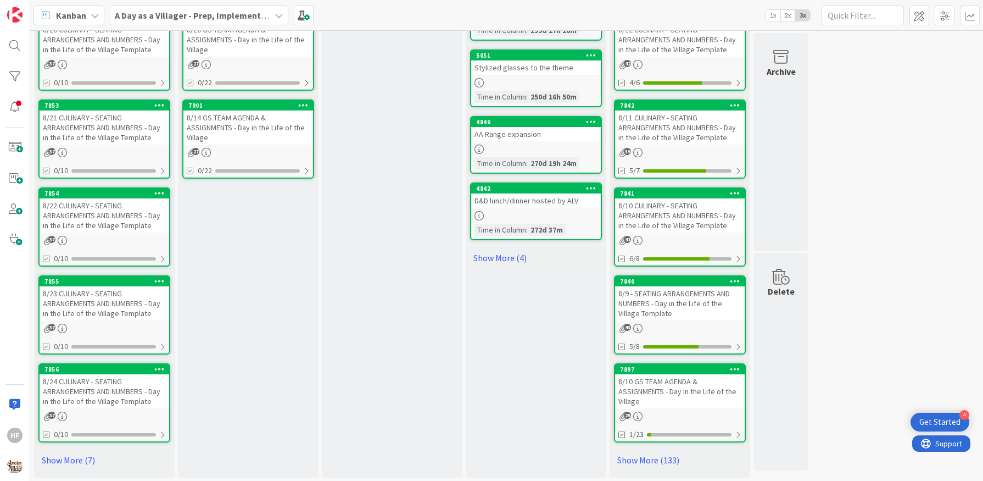
click at [106, 400] on div "8/24 CULINARY - SEATING ARRANGEMENTS AND NUMBERS - Day in the Life of the Villa…" at bounding box center [105, 391] width 130 height 34
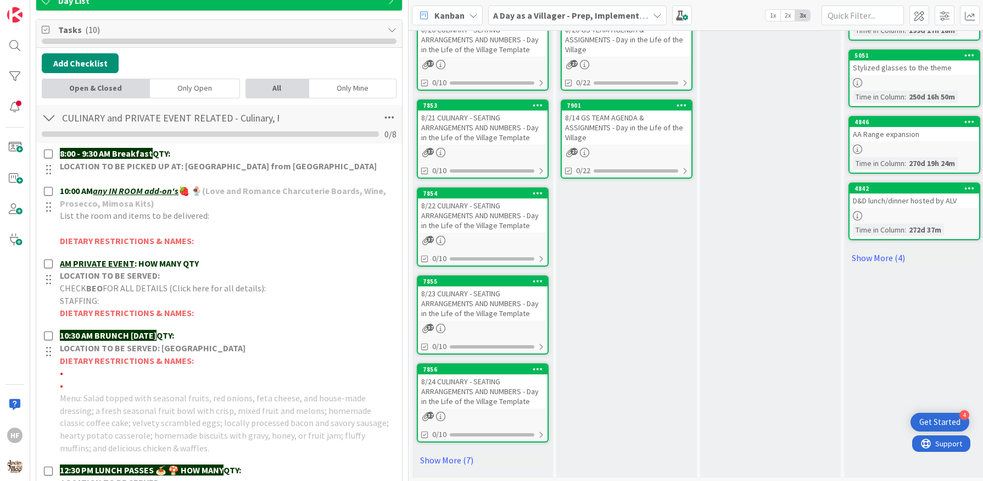
scroll to position [246, 0]
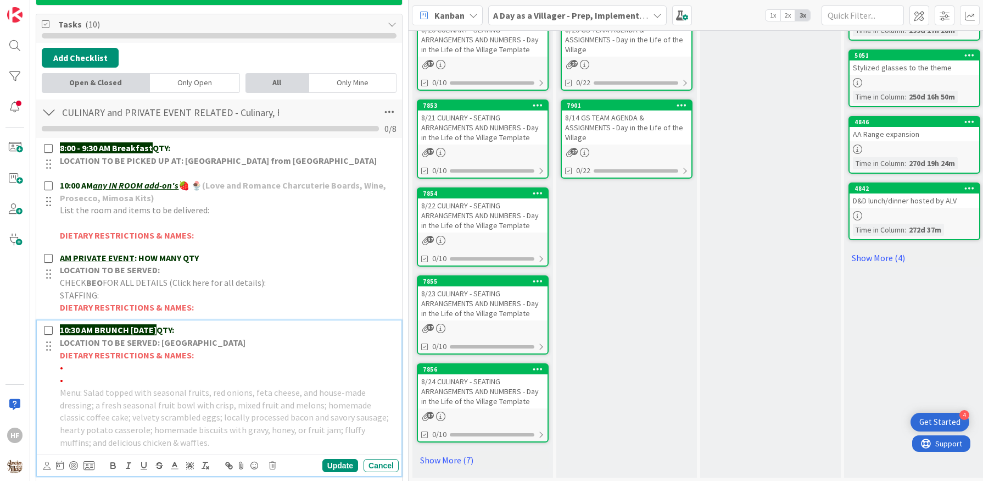
click at [239, 324] on p "10:30 AM BRUNCH [DATE] QTY:" at bounding box center [227, 330] width 335 height 13
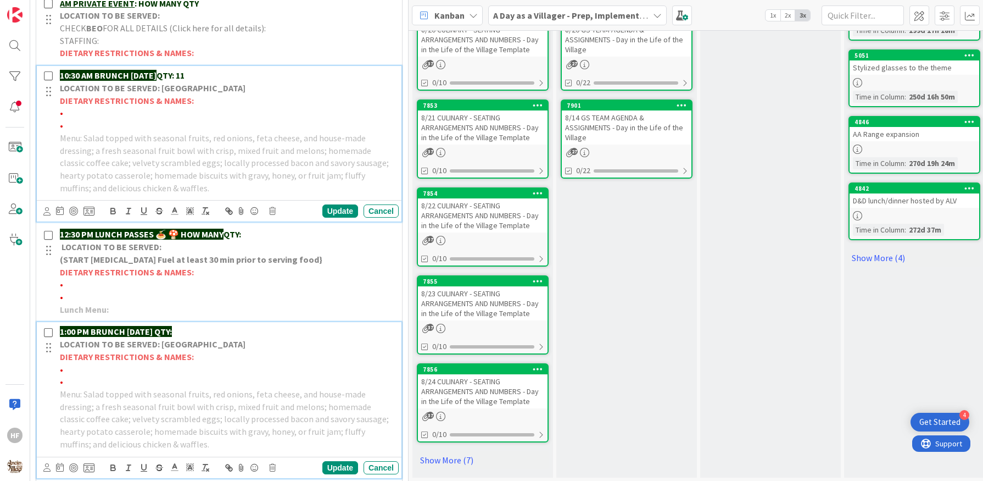
click at [235, 328] on p "1:00 PM BRUNCH [DATE] QTY:" at bounding box center [227, 331] width 335 height 13
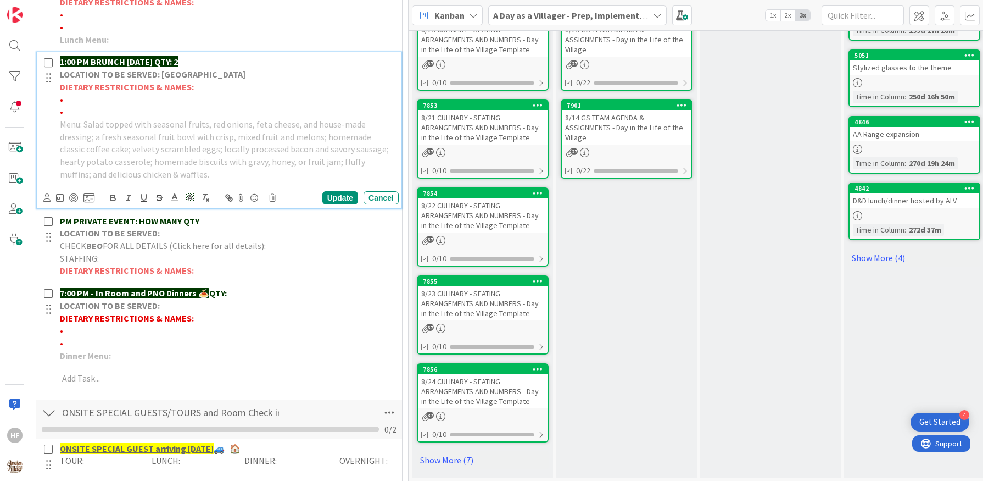
scroll to position [756, 0]
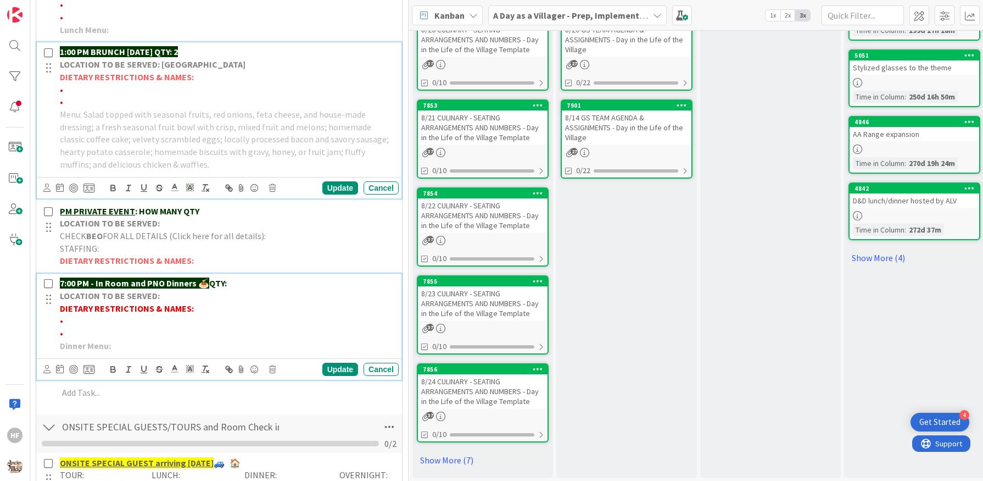
click at [240, 277] on p "7:00 PM - In Room and PNO Dinners 🍝 QTY:" at bounding box center [227, 283] width 335 height 13
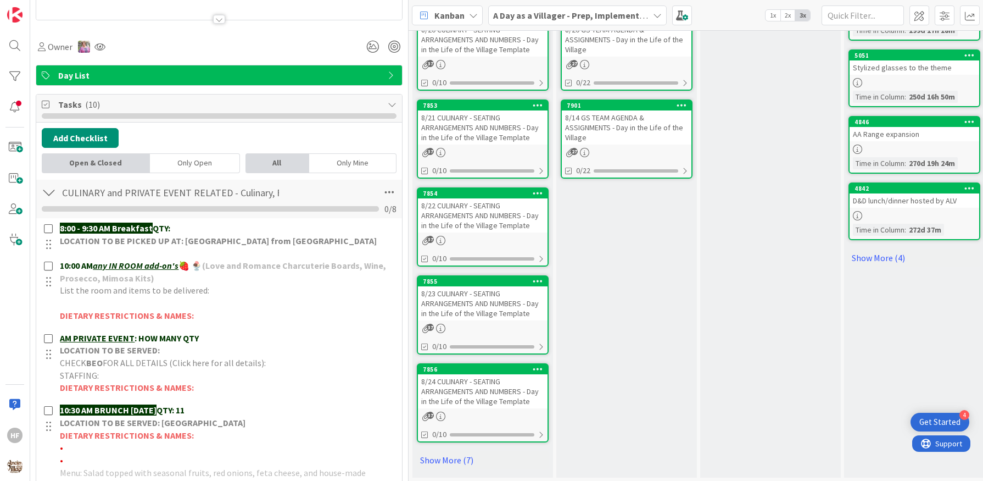
scroll to position [0, 0]
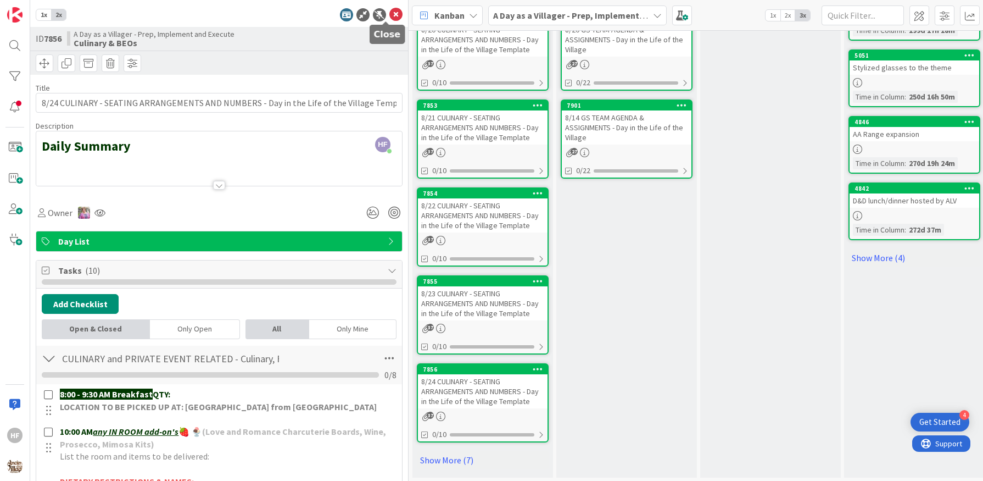
click at [389, 19] on icon at bounding box center [395, 14] width 13 height 13
